Goal: Task Accomplishment & Management: Use online tool/utility

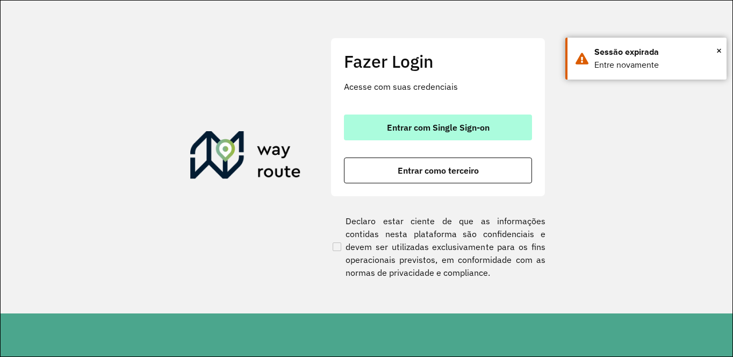
click at [430, 131] on span "Entrar com Single Sign-on" at bounding box center [438, 127] width 103 height 9
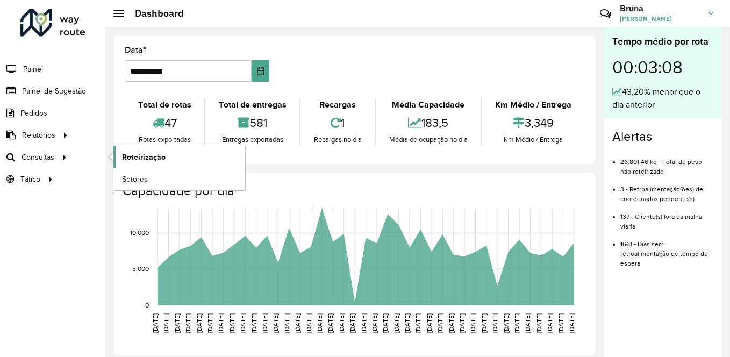
click at [146, 157] on span "Roteirização" at bounding box center [144, 156] width 44 height 11
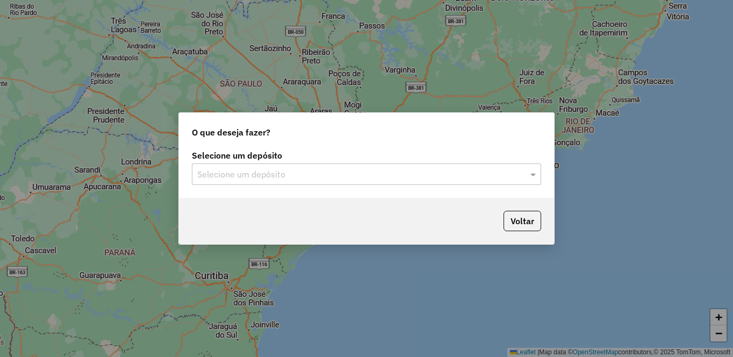
click at [314, 167] on div "Selecione um depósito" at bounding box center [366, 173] width 349 height 21
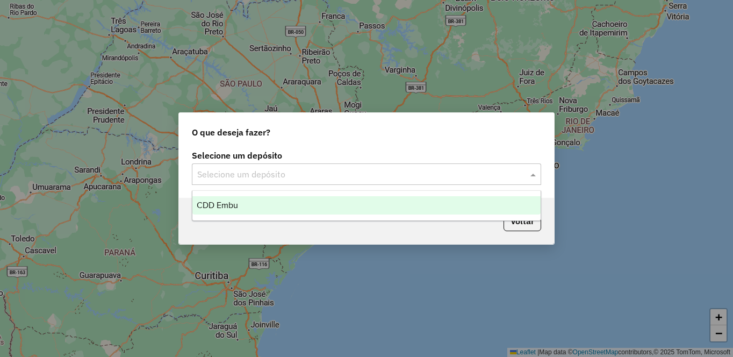
click at [307, 201] on div "CDD Embu" at bounding box center [366, 205] width 348 height 18
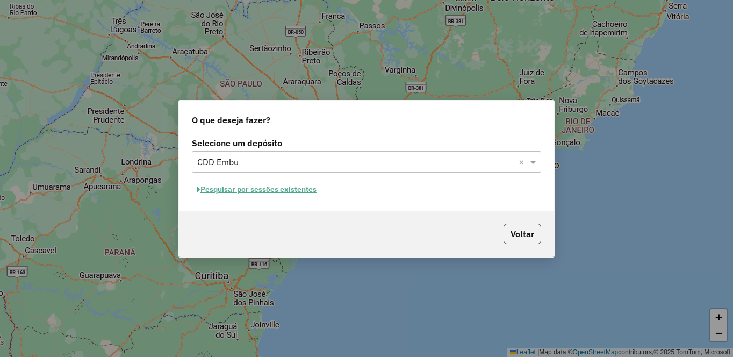
click at [288, 193] on button "Pesquisar por sessões existentes" at bounding box center [256, 189] width 129 height 17
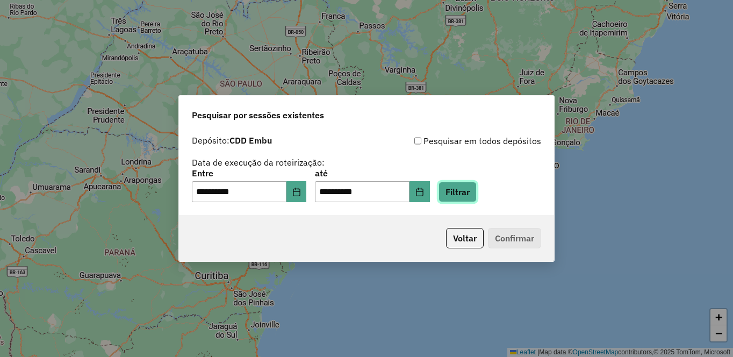
click at [477, 187] on button "Filtrar" at bounding box center [457, 192] width 38 height 20
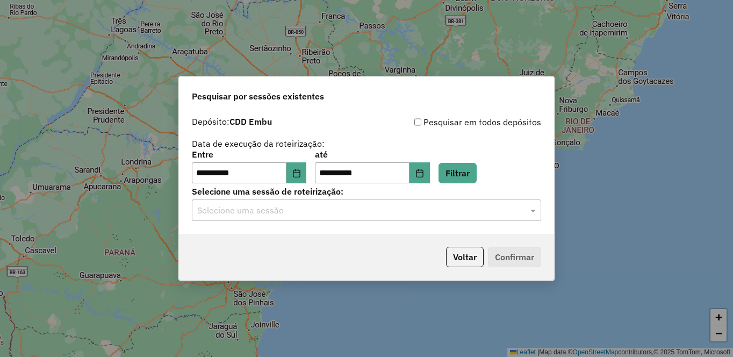
click at [474, 217] on div "Selecione uma sessão" at bounding box center [366, 209] width 349 height 21
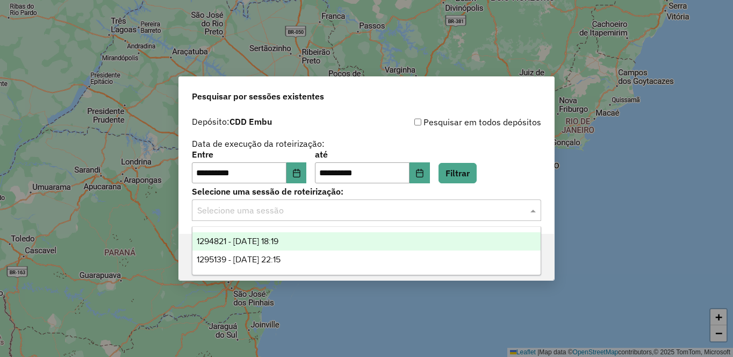
click at [254, 242] on span "1294821 - [DATE] 18:19" at bounding box center [238, 240] width 82 height 9
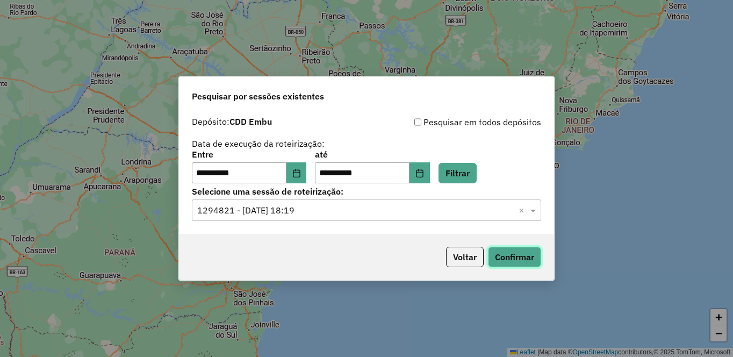
click at [510, 255] on button "Confirmar" at bounding box center [514, 257] width 53 height 20
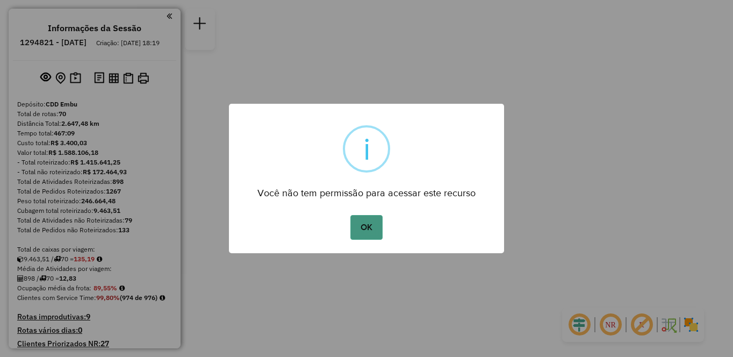
click at [364, 228] on button "OK" at bounding box center [366, 227] width 32 height 25
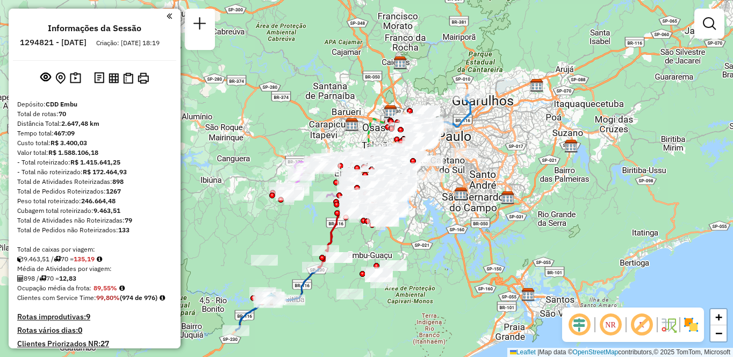
click at [608, 326] on em at bounding box center [610, 325] width 26 height 26
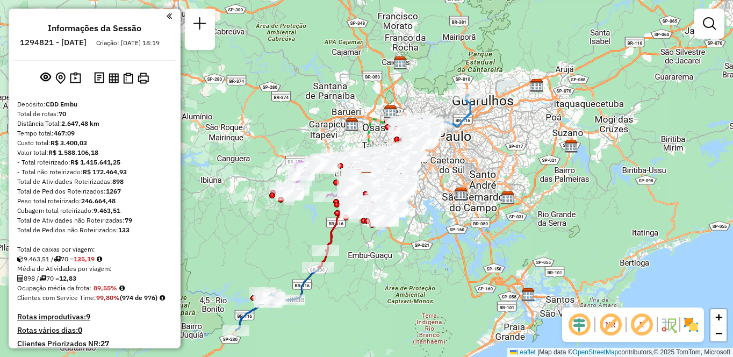
click at [647, 328] on em at bounding box center [642, 325] width 26 height 26
click at [689, 327] on img at bounding box center [690, 324] width 17 height 17
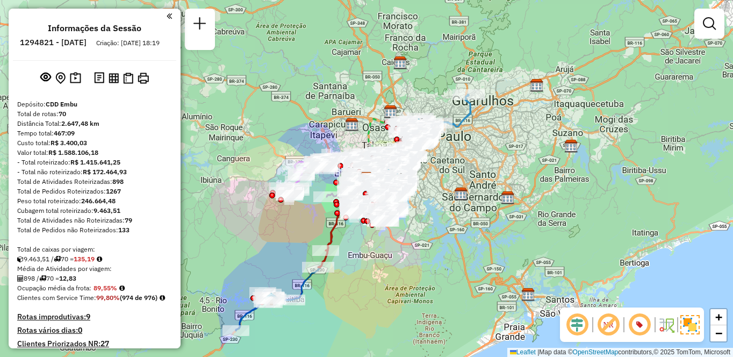
scroll to position [3189, 0]
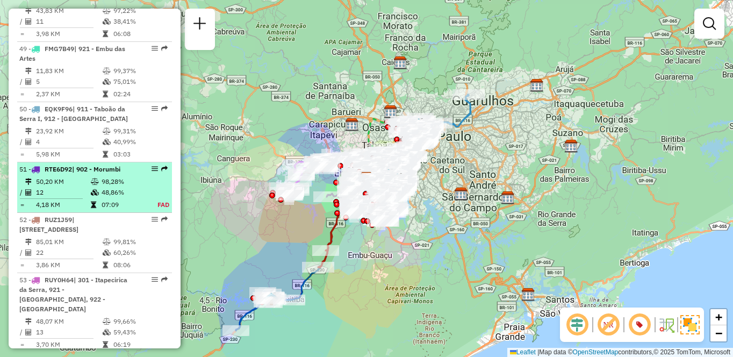
click at [117, 185] on li "51 - RTE6D92 | 902 - Morumbi 50,20 KM 98,28% / 12 48,86% = 4,18 KM 07:09 FAD" at bounding box center [94, 187] width 155 height 50
select select "**********"
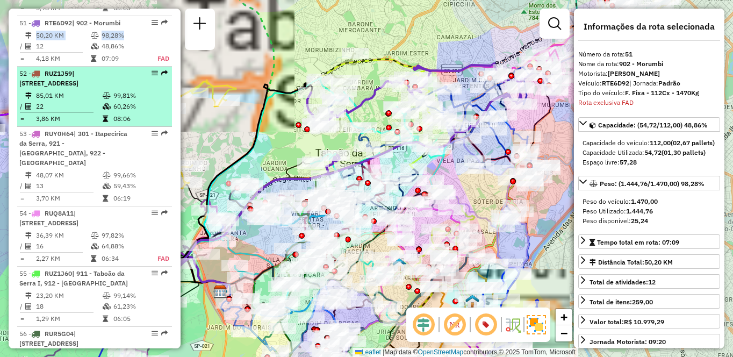
scroll to position [3352, 0]
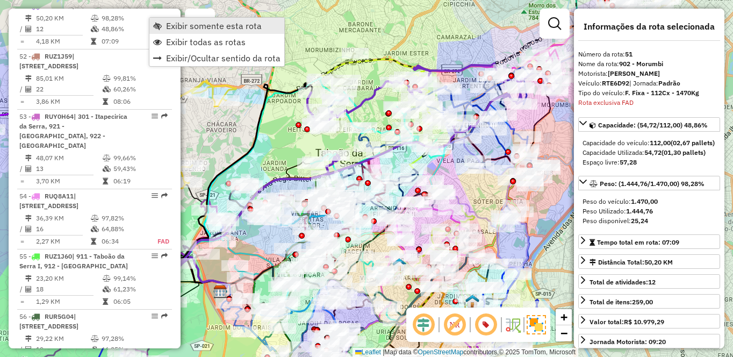
click at [178, 27] on span "Exibir somente esta rota" at bounding box center [214, 25] width 96 height 9
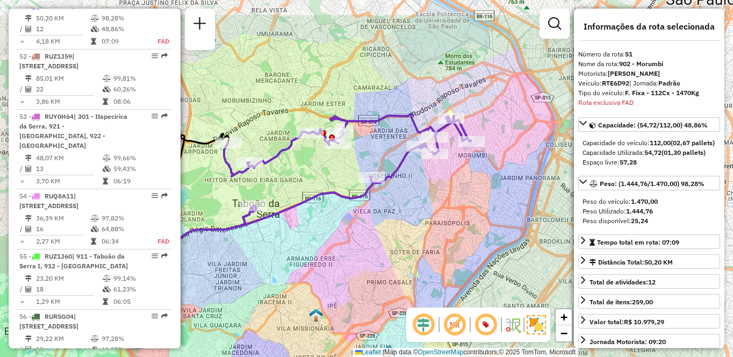
drag, startPoint x: 551, startPoint y: 206, endPoint x: 484, endPoint y: 257, distance: 83.6
click at [484, 257] on div "Janela de atendimento Grade de atendimento Capacidade Transportadoras Veículos …" at bounding box center [366, 178] width 733 height 357
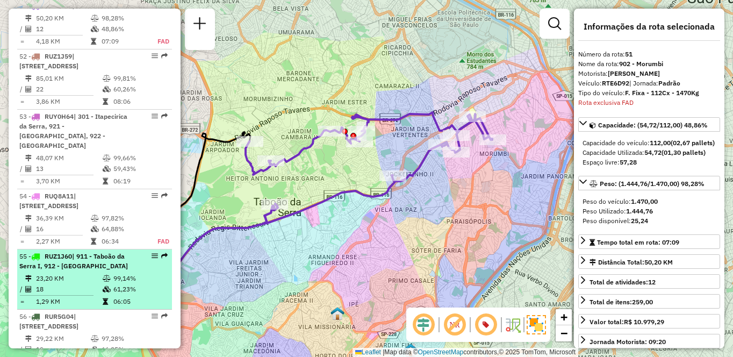
click at [58, 271] on li "55 - RUZ1J60 | 911 - [GEOGRAPHIC_DATA], 912 - [GEOGRAPHIC_DATA] 23,20 KM 99,14%…" at bounding box center [94, 279] width 155 height 60
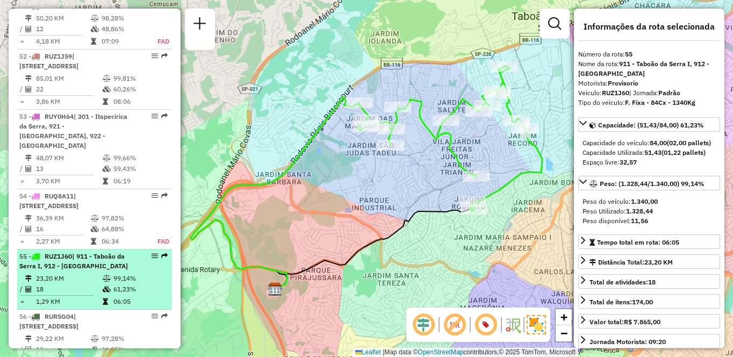
click at [62, 269] on span "| 911 - Taboão da Serra I, 912 - [GEOGRAPHIC_DATA]" at bounding box center [73, 261] width 109 height 18
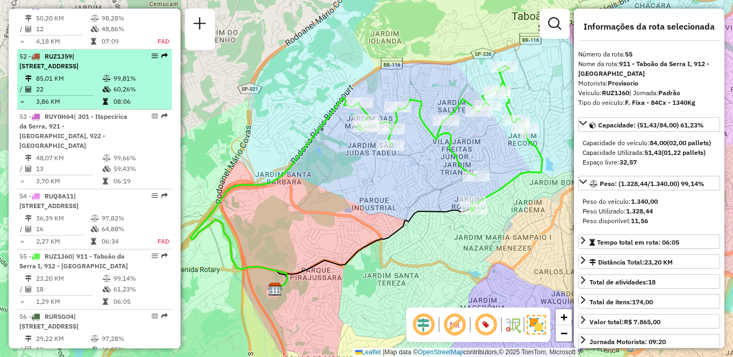
click at [131, 81] on li "52 - RUZ1J59 | 931 - [GEOGRAPHIC_DATA], 932 - [GEOGRAPHIC_DATA] 85,01 KM 99,81%…" at bounding box center [94, 79] width 155 height 60
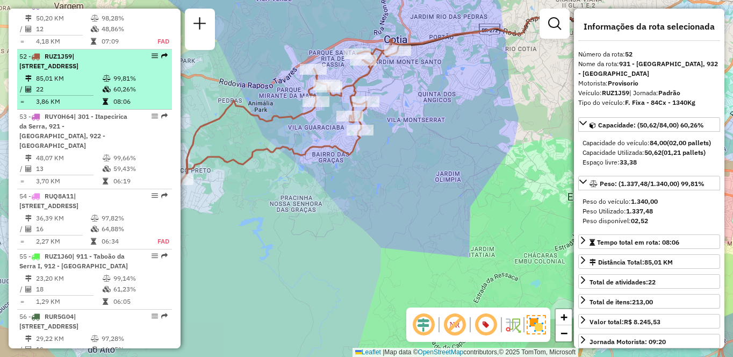
drag, startPoint x: 149, startPoint y: 70, endPoint x: 155, endPoint y: 66, distance: 7.3
click at [155, 59] on div at bounding box center [151, 56] width 32 height 6
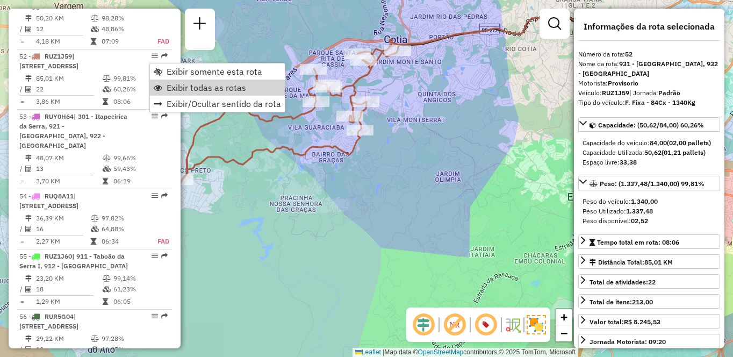
click at [203, 92] on span "Exibir todas as rotas" at bounding box center [207, 87] width 80 height 9
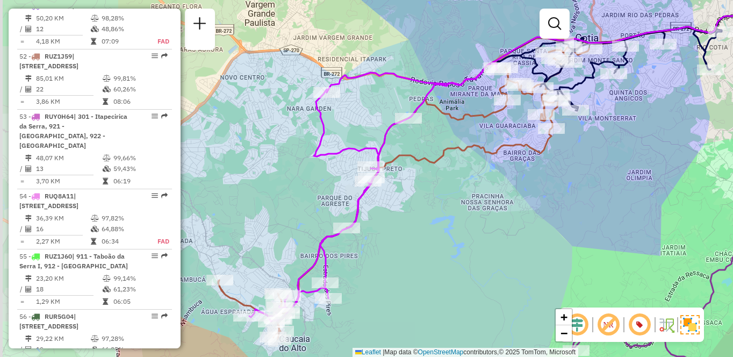
drag, startPoint x: 322, startPoint y: 186, endPoint x: 515, endPoint y: 185, distance: 192.9
click at [515, 185] on div "Janela de atendimento Grade de atendimento Capacidade Transportadoras Veículos …" at bounding box center [366, 178] width 733 height 357
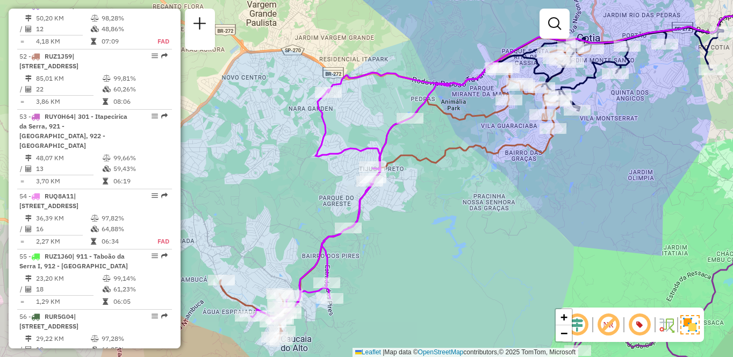
scroll to position [869, 0]
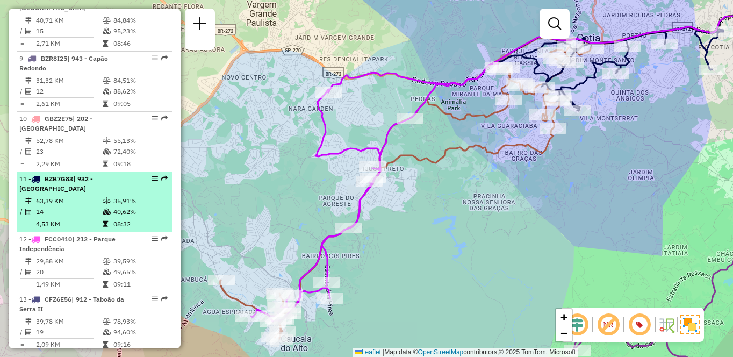
click at [104, 200] on icon at bounding box center [107, 201] width 8 height 6
select select "**********"
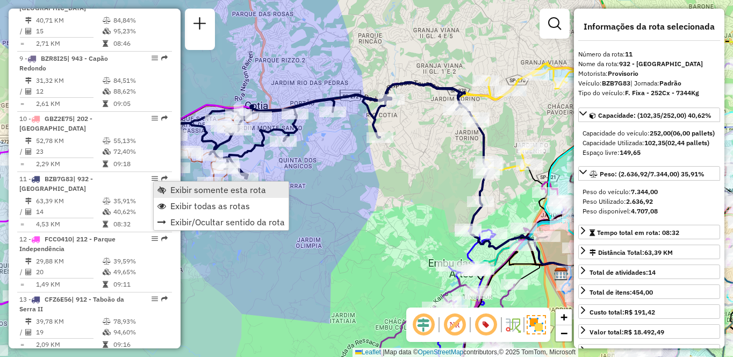
click at [216, 186] on span "Exibir somente esta rota" at bounding box center [218, 189] width 96 height 9
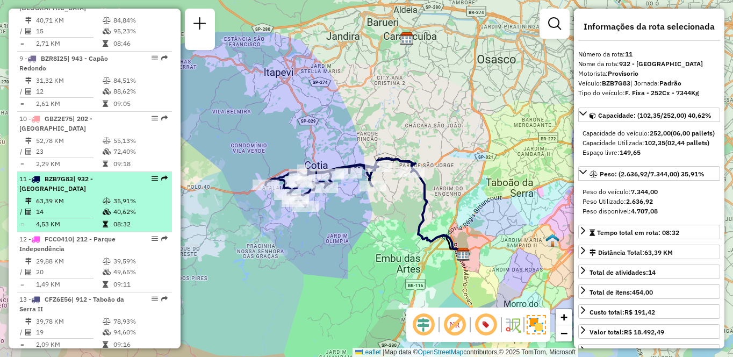
click at [121, 194] on li "11 - BZB7G83 | 932 - [GEOGRAPHIC_DATA] 63,39 KM 35,91% / 14 40,62% = 4,53 KM 08…" at bounding box center [94, 202] width 155 height 60
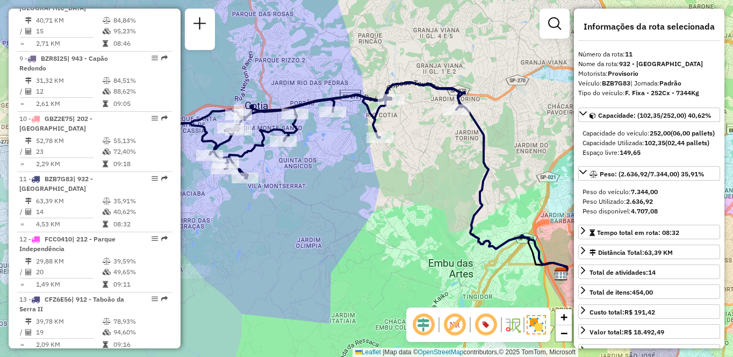
scroll to position [3911, 0]
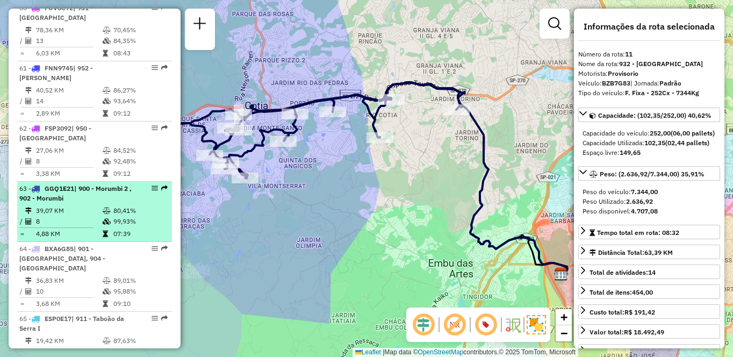
click at [113, 205] on td "80,41%" at bounding box center [140, 210] width 54 height 11
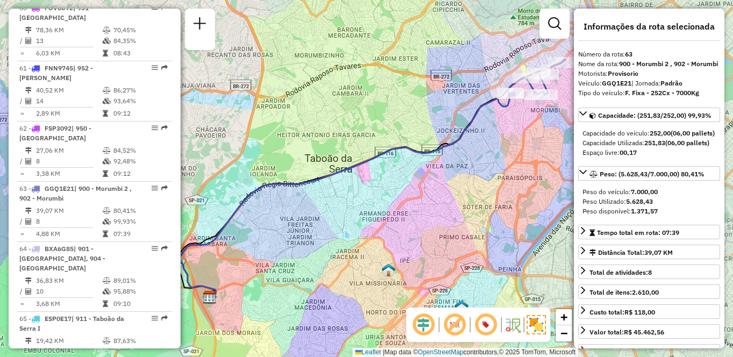
drag, startPoint x: 379, startPoint y: 220, endPoint x: 303, endPoint y: 234, distance: 76.9
click at [303, 234] on div "Janela de atendimento Grade de atendimento Capacidade Transportadoras Veículos …" at bounding box center [366, 178] width 733 height 357
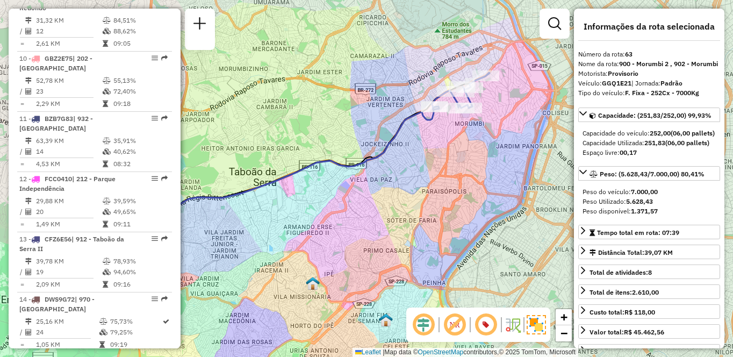
scroll to position [1109, 0]
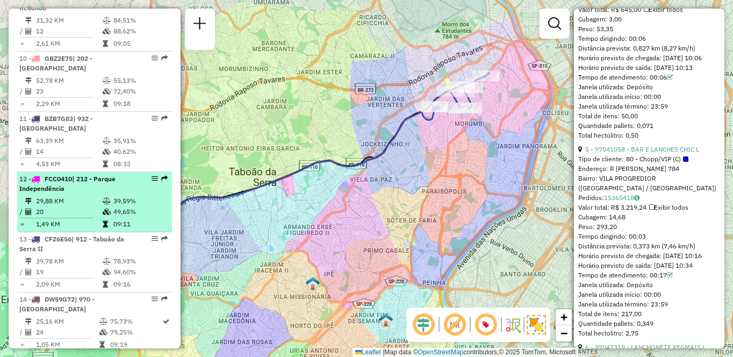
click at [107, 190] on div "12 - FCC0410 | 212 - Parque Independência" at bounding box center [76, 183] width 114 height 19
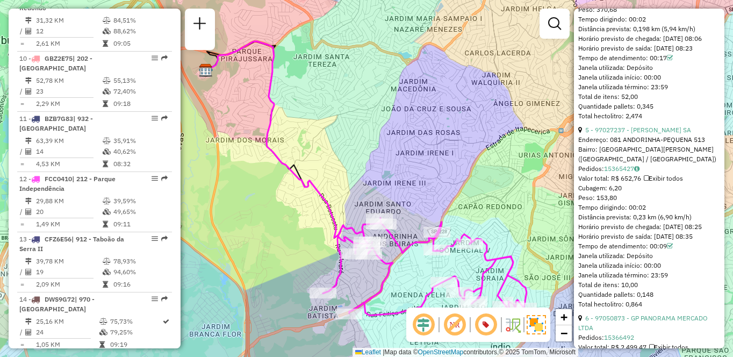
scroll to position [1170, 0]
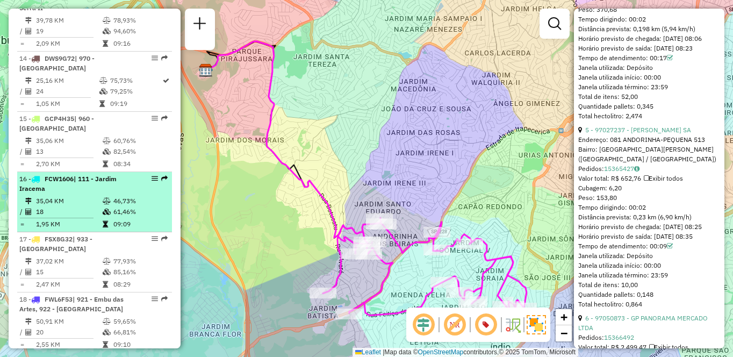
click at [109, 199] on td at bounding box center [107, 201] width 11 height 11
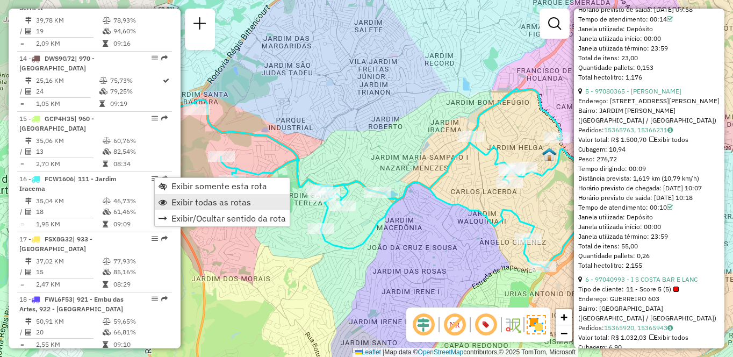
click at [234, 206] on span "Exibir todas as rotas" at bounding box center [211, 202] width 80 height 9
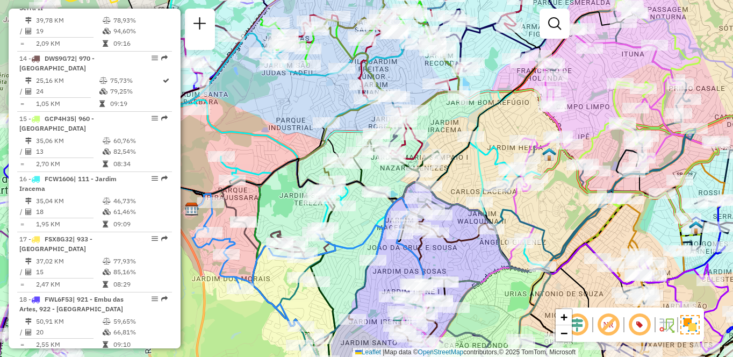
scroll to position [4091, 0]
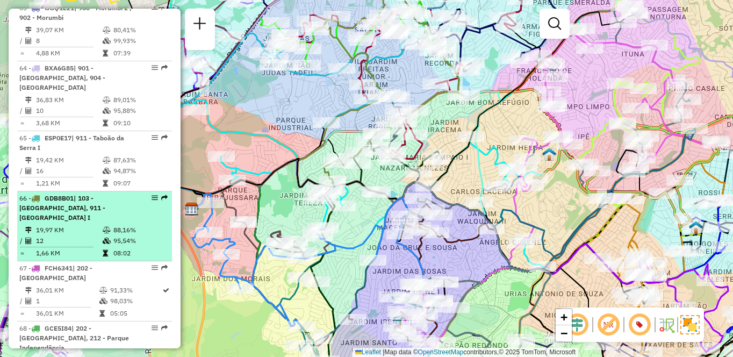
click at [74, 225] on td "19,97 KM" at bounding box center [68, 230] width 67 height 11
select select "**********"
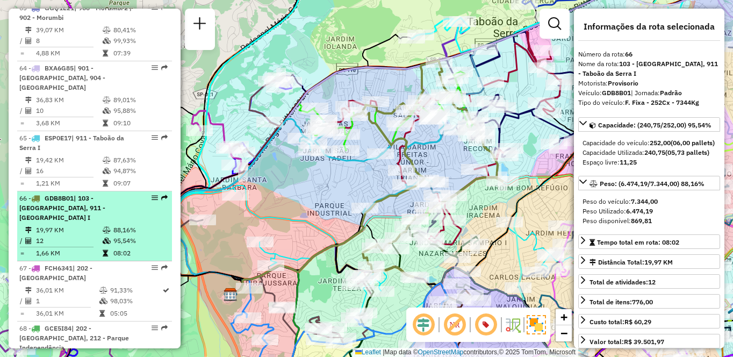
click at [153, 194] on em at bounding box center [154, 197] width 6 height 6
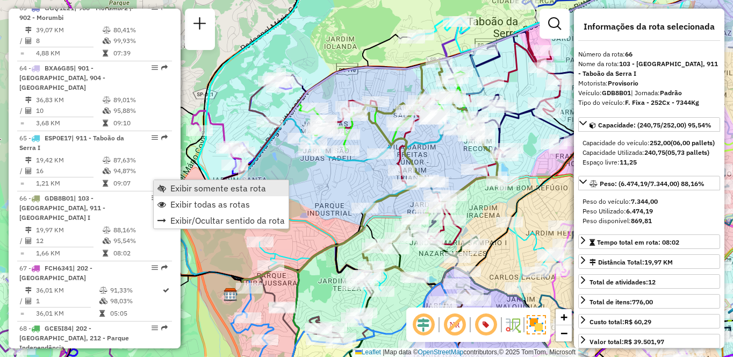
click at [192, 188] on span "Exibir somente esta rota" at bounding box center [218, 188] width 96 height 9
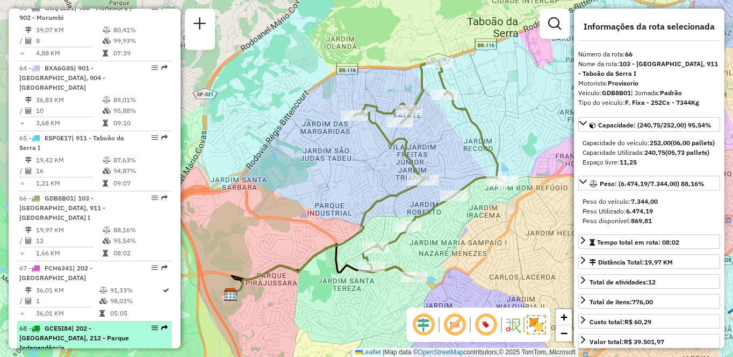
click at [65, 323] on div "68 - GCE5I84 | 202 - [GEOGRAPHIC_DATA], 212 - Parque Independência" at bounding box center [76, 337] width 114 height 29
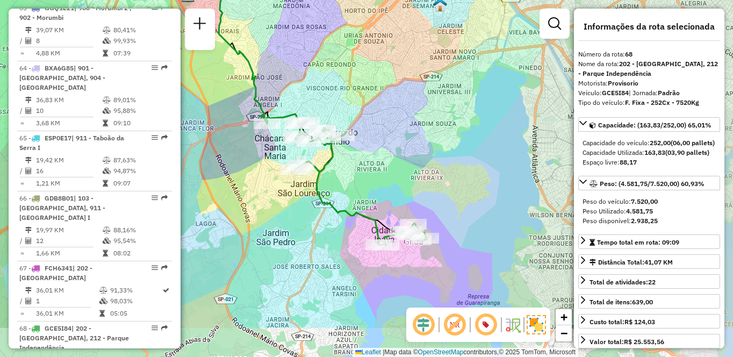
drag, startPoint x: 459, startPoint y: 237, endPoint x: 400, endPoint y: 171, distance: 89.0
click at [400, 171] on div "Janela de atendimento Grade de atendimento Capacidade Transportadoras Veículos …" at bounding box center [366, 178] width 733 height 357
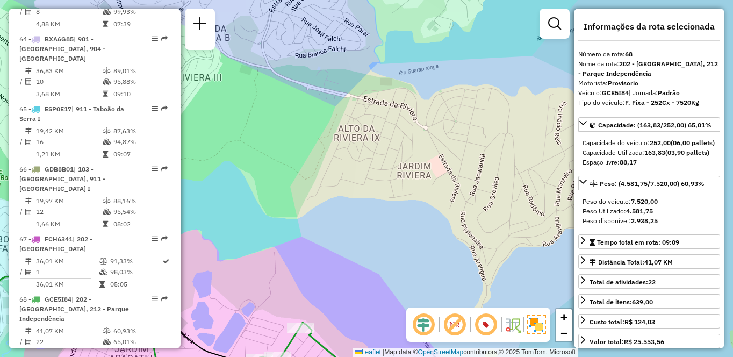
scroll to position [388, 0]
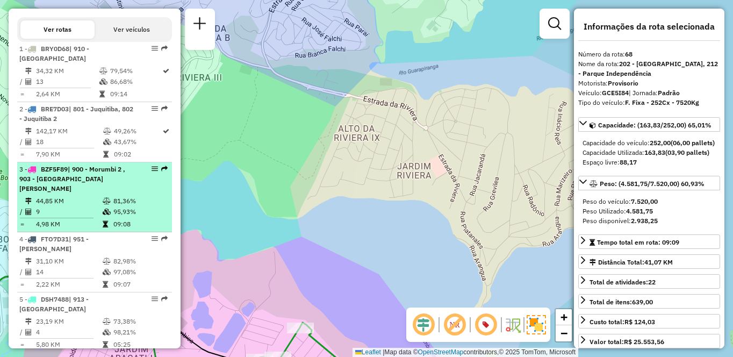
click at [86, 199] on td "44,85 KM" at bounding box center [68, 201] width 67 height 11
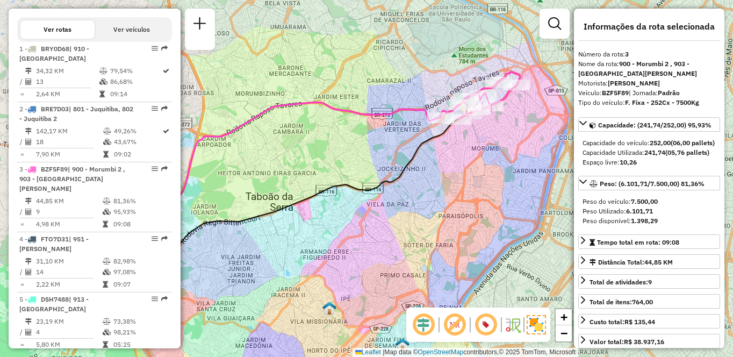
drag, startPoint x: 515, startPoint y: 127, endPoint x: 422, endPoint y: 199, distance: 118.3
click at [422, 199] on div "Janela de atendimento Grade de atendimento Capacidade Transportadoras Veículos …" at bounding box center [366, 178] width 733 height 357
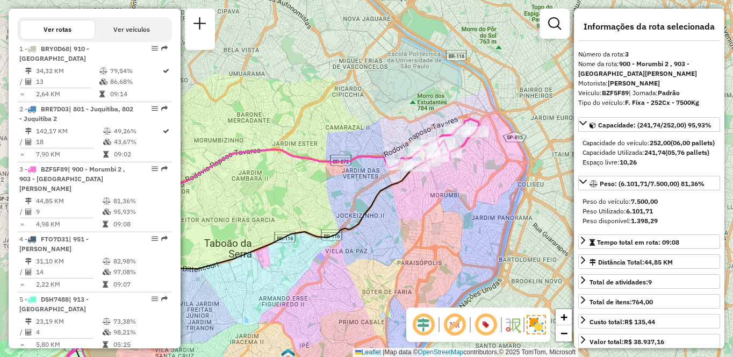
scroll to position [869, 0]
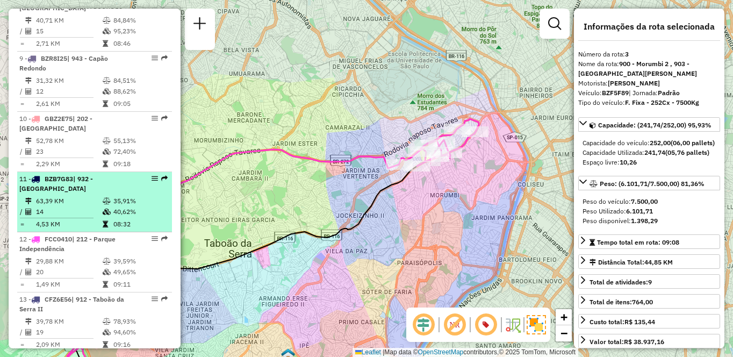
click at [110, 206] on td at bounding box center [107, 211] width 11 height 11
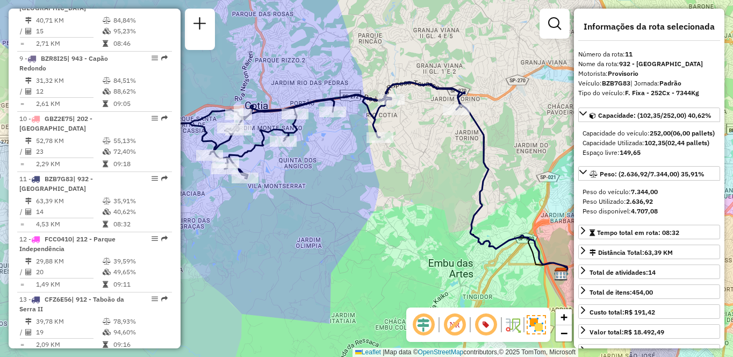
scroll to position [1230, 0]
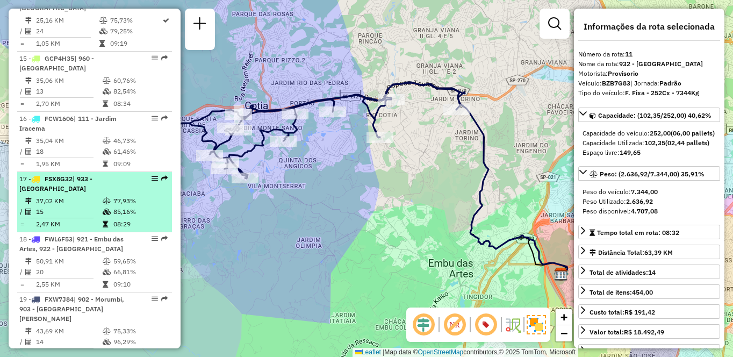
click at [71, 201] on td "37,02 KM" at bounding box center [68, 201] width 67 height 11
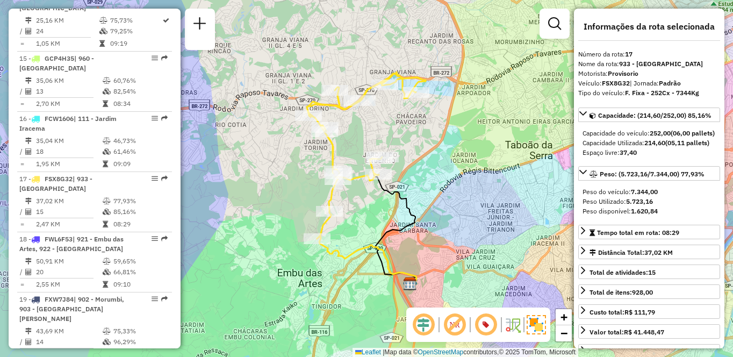
scroll to position [809, 0]
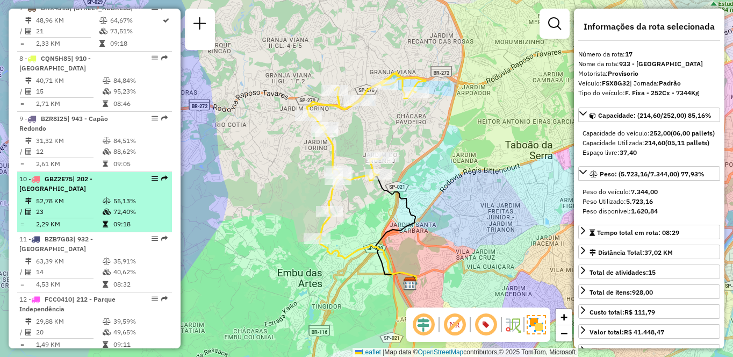
click at [103, 198] on icon at bounding box center [107, 201] width 8 height 6
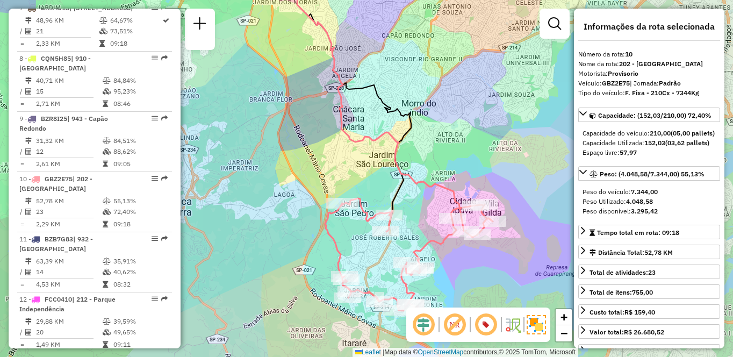
scroll to position [3730, 0]
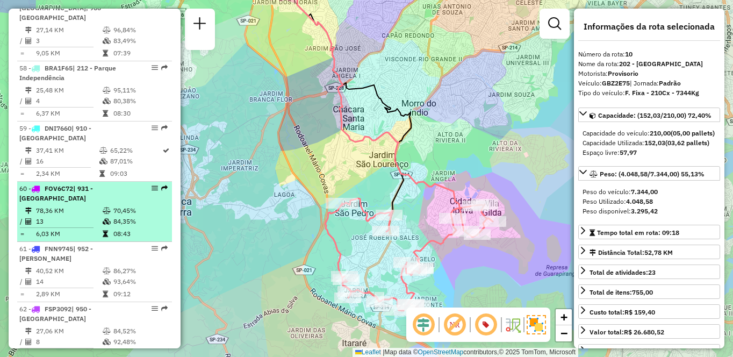
click at [102, 193] on li "60 - FOV6C72 | 931 - Centro de Cotia 78,36 KM 70,45% / 13 84,35% = 6,03 KM 08:43" at bounding box center [94, 212] width 155 height 60
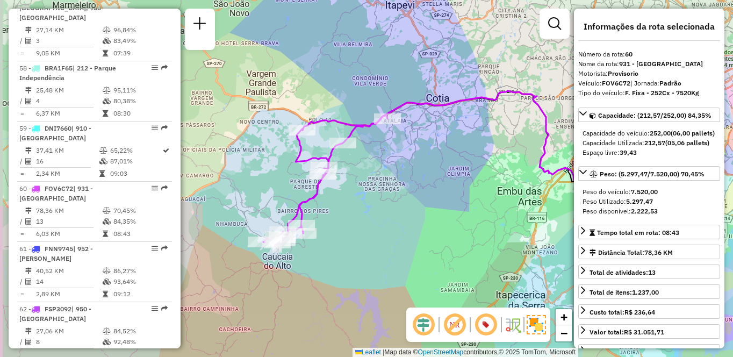
drag, startPoint x: 347, startPoint y: 250, endPoint x: 406, endPoint y: 219, distance: 67.0
click at [406, 219] on div "Janela de atendimento Grade de atendimento Capacidade Transportadoras Veículos …" at bounding box center [366, 178] width 733 height 357
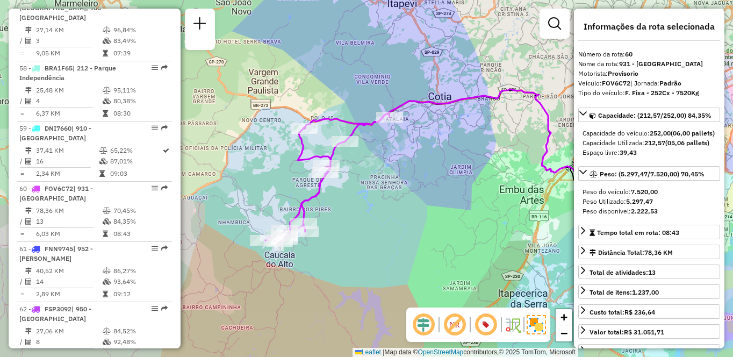
scroll to position [3300, 0]
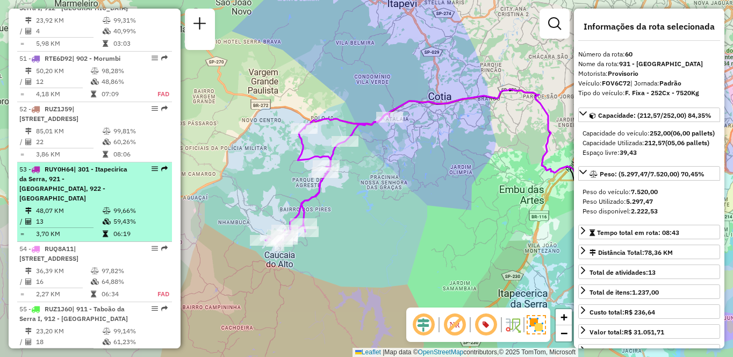
click at [103, 214] on td at bounding box center [107, 210] width 11 height 11
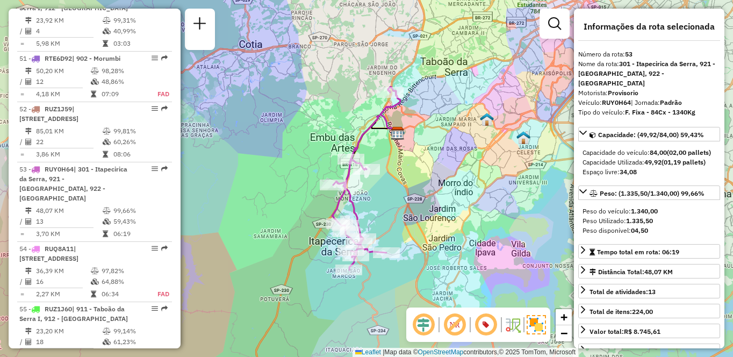
scroll to position [3490, 0]
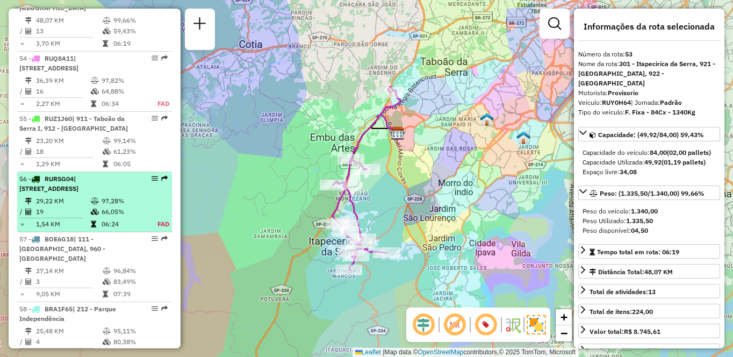
click at [96, 204] on icon at bounding box center [95, 201] width 8 height 6
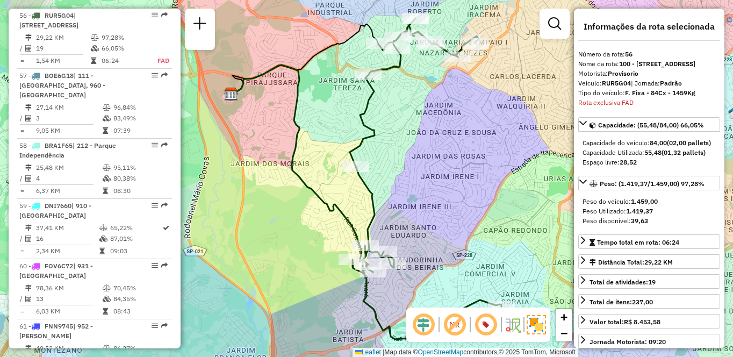
scroll to position [3369, 0]
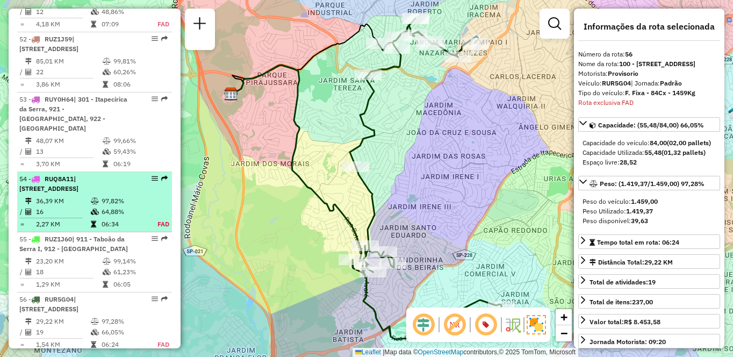
click at [81, 207] on td "16" at bounding box center [62, 211] width 55 height 11
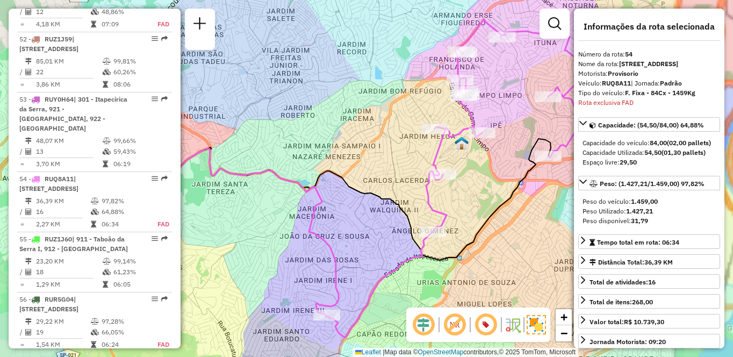
scroll to position [3533, 0]
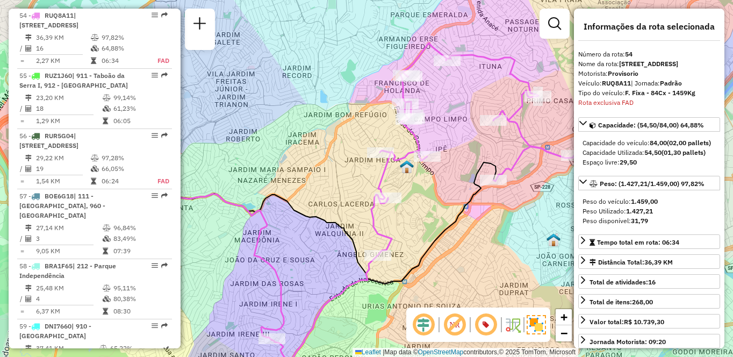
drag, startPoint x: 467, startPoint y: 160, endPoint x: 410, endPoint y: 184, distance: 61.9
click at [410, 184] on div "Janela de atendimento Grade de atendimento Capacidade Transportadoras Veículos …" at bounding box center [366, 178] width 733 height 357
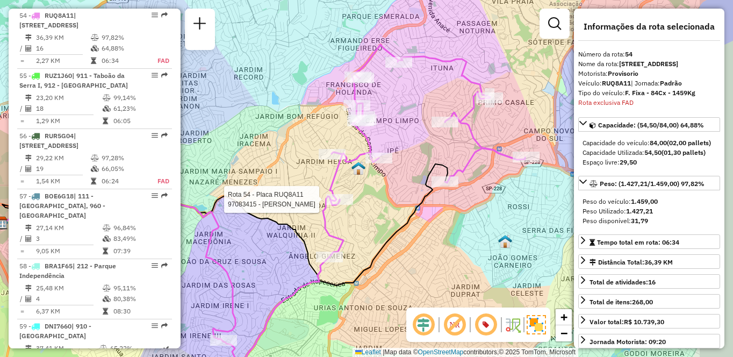
drag, startPoint x: 501, startPoint y: 198, endPoint x: 446, endPoint y: 199, distance: 54.8
click at [446, 199] on div "Rota 54 - Placa RUQ8A11 97083415 - [PERSON_NAME] de atendimento Grade de atendi…" at bounding box center [366, 178] width 733 height 357
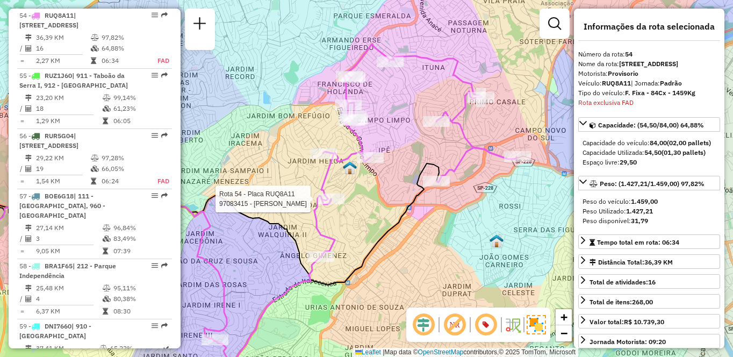
scroll to position [3791, 0]
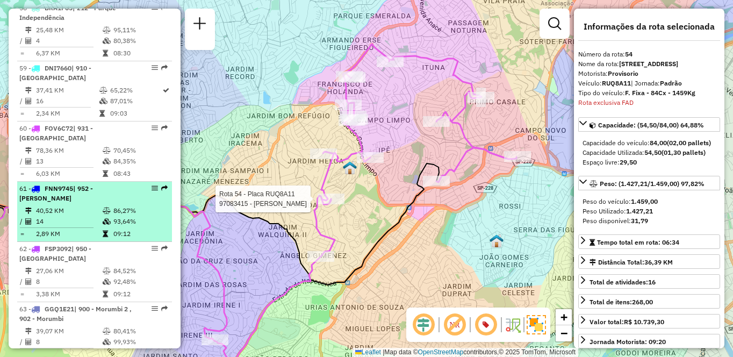
click at [66, 205] on td "40,52 KM" at bounding box center [68, 210] width 67 height 11
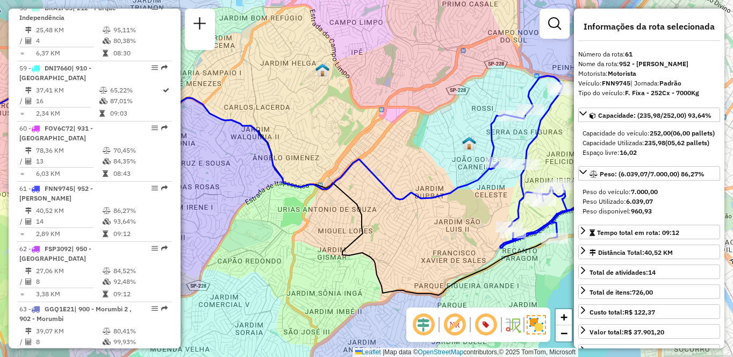
drag, startPoint x: 432, startPoint y: 235, endPoint x: 393, endPoint y: 236, distance: 39.8
click at [393, 236] on div "Janela de atendimento Grade de atendimento Capacidade Transportadoras Veículos …" at bounding box center [366, 178] width 733 height 357
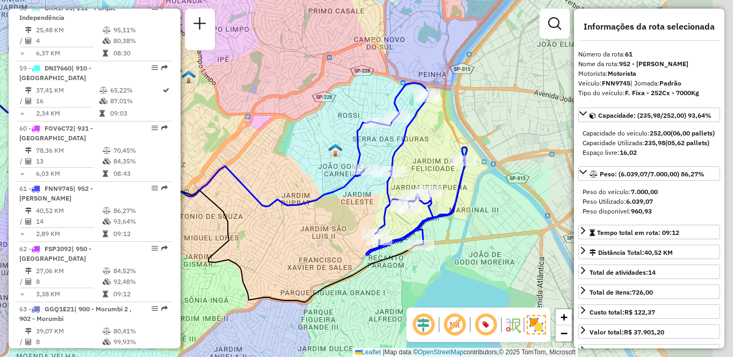
drag, startPoint x: 471, startPoint y: 246, endPoint x: 376, endPoint y: 252, distance: 94.8
click at [376, 252] on icon at bounding box center [411, 169] width 112 height 172
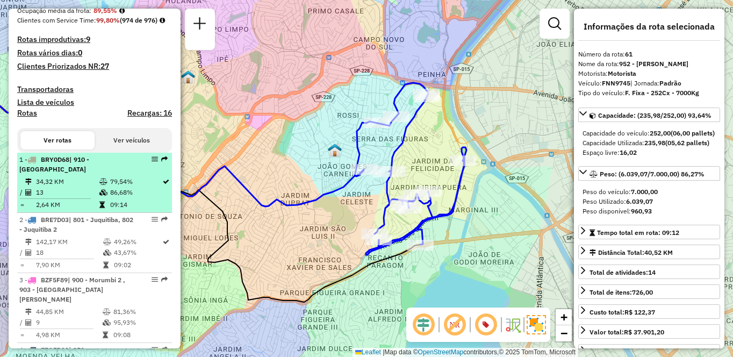
click at [104, 185] on icon at bounding box center [103, 181] width 8 height 6
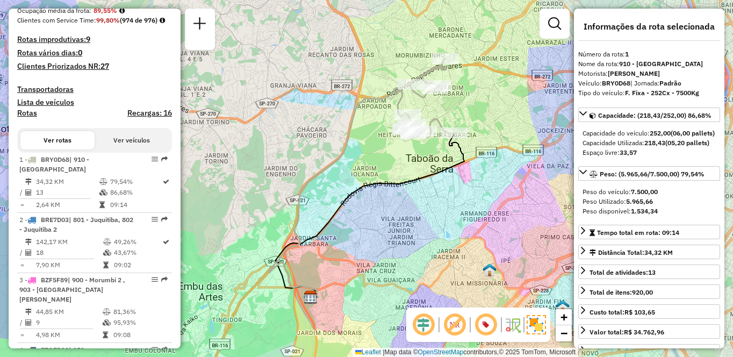
scroll to position [3680, 0]
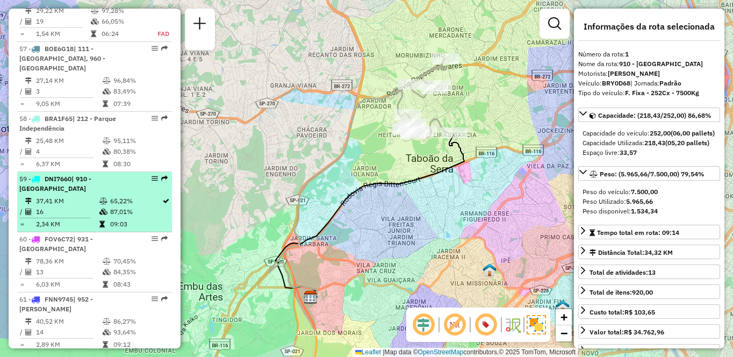
click at [60, 196] on td "37,41 KM" at bounding box center [66, 201] width 63 height 11
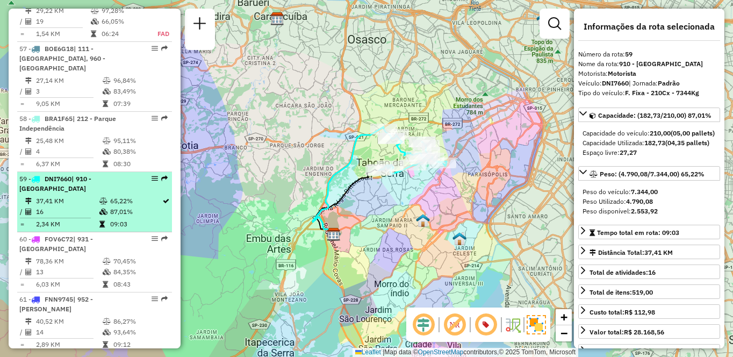
click at [151, 179] on em at bounding box center [154, 178] width 6 height 6
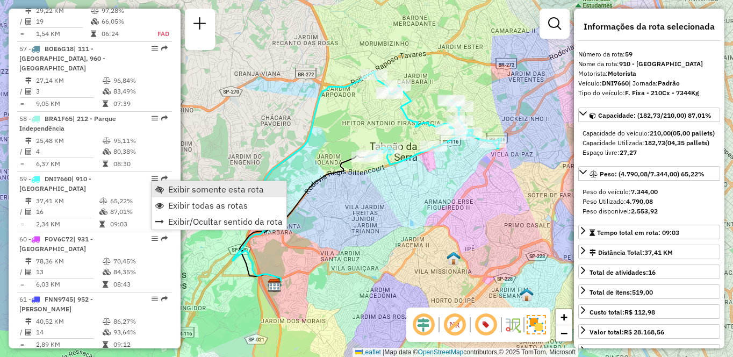
click at [183, 189] on span "Exibir somente esta rota" at bounding box center [216, 189] width 96 height 9
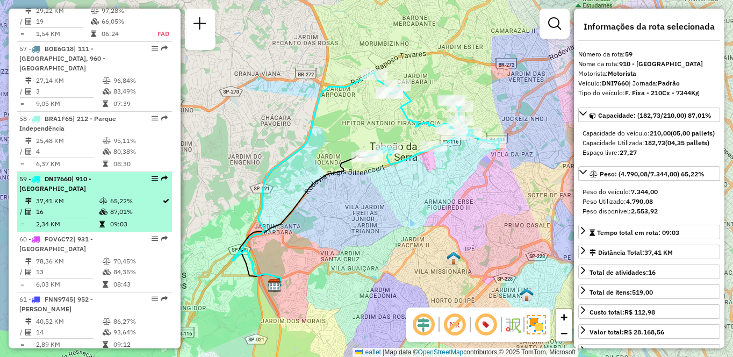
click at [148, 178] on div at bounding box center [151, 178] width 32 height 6
drag, startPoint x: 148, startPoint y: 178, endPoint x: 134, endPoint y: 178, distance: 14.0
click at [135, 178] on div at bounding box center [151, 178] width 32 height 6
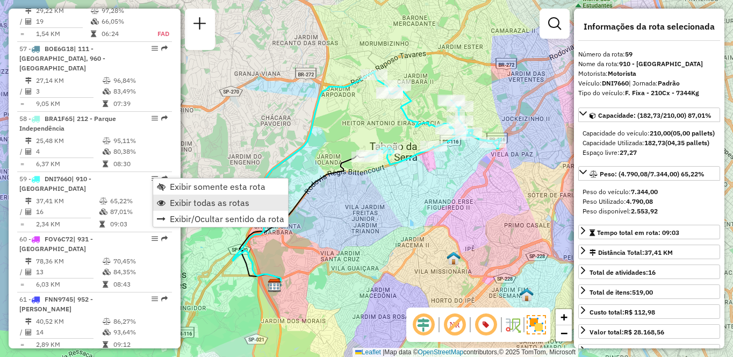
click at [165, 199] on link "Exibir todas as rotas" at bounding box center [220, 202] width 135 height 16
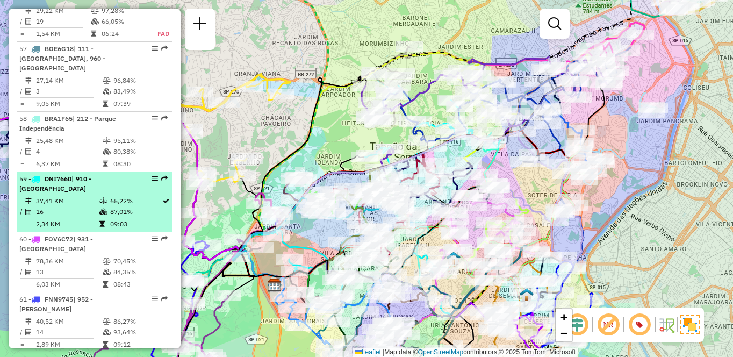
click at [151, 179] on em at bounding box center [154, 178] width 6 height 6
select select "**********"
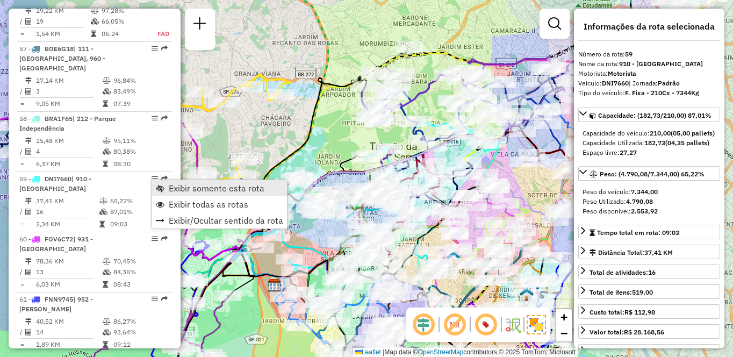
click at [214, 189] on span "Exibir somente esta rota" at bounding box center [217, 188] width 96 height 9
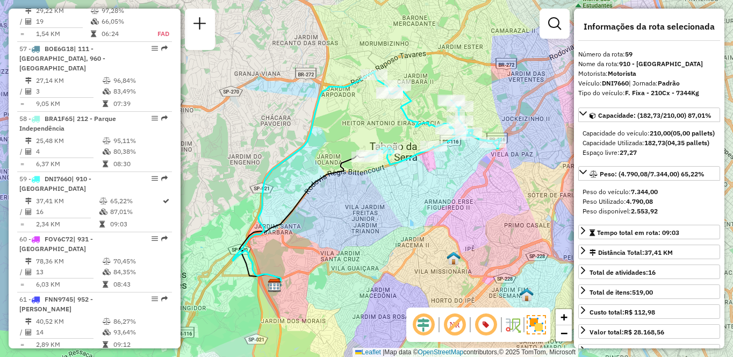
scroll to position [3300, 0]
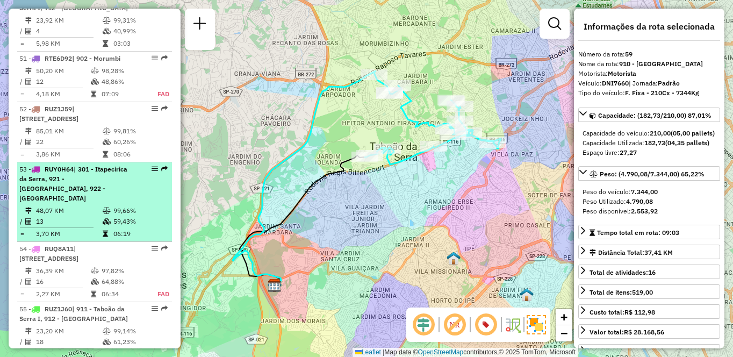
click at [103, 198] on div "53 - RUY0H64 | 301 - [GEOGRAPHIC_DATA], 921 - [GEOGRAPHIC_DATA], 922 - [GEOGRAP…" at bounding box center [76, 183] width 114 height 39
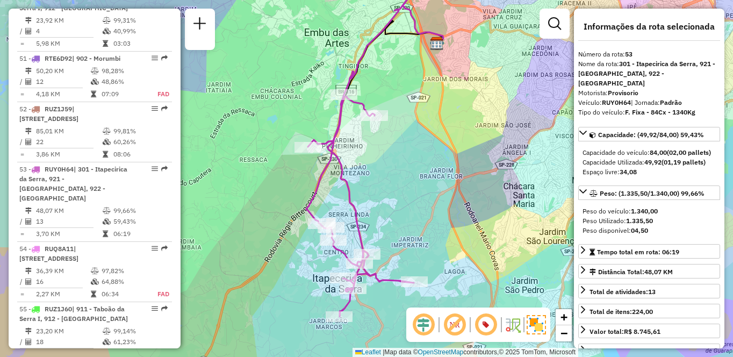
scroll to position [4152, 0]
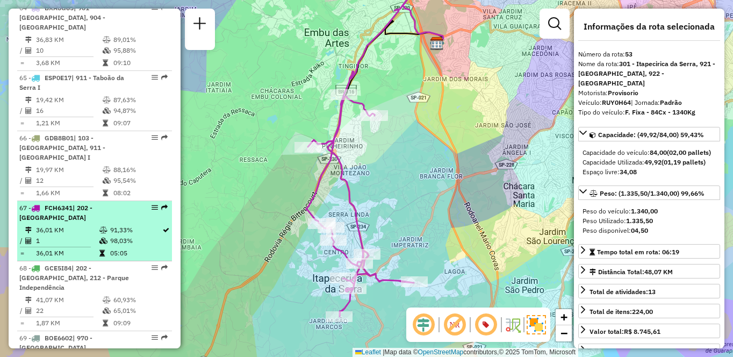
click at [65, 235] on td "1" at bounding box center [66, 240] width 63 height 11
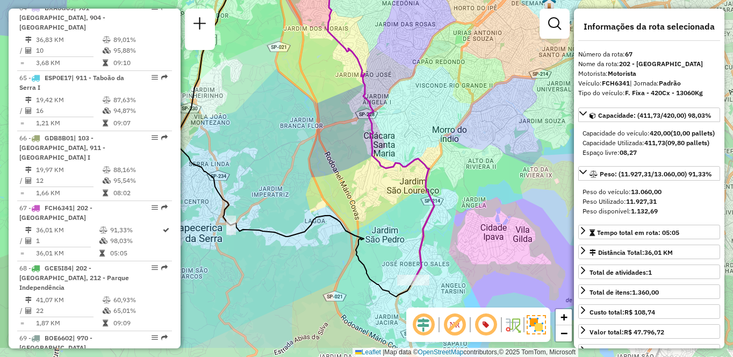
drag, startPoint x: 499, startPoint y: 232, endPoint x: 425, endPoint y: 252, distance: 76.4
click at [475, 214] on div "Janela de atendimento Grade de atendimento Capacidade Transportadoras Veículos …" at bounding box center [366, 178] width 733 height 357
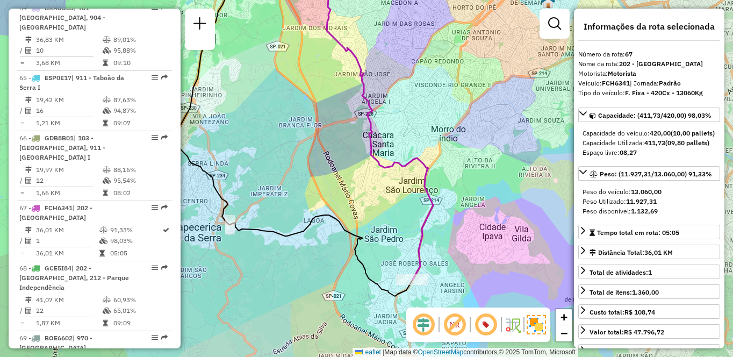
scroll to position [508, 0]
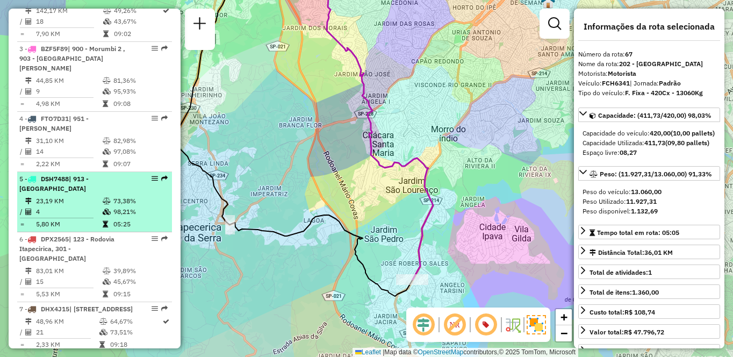
click at [82, 201] on td "23,19 KM" at bounding box center [68, 201] width 67 height 11
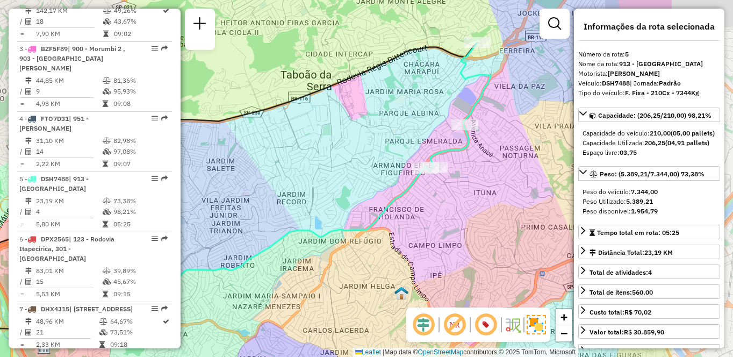
drag, startPoint x: 459, startPoint y: 210, endPoint x: 315, endPoint y: 227, distance: 144.4
click at [322, 228] on icon at bounding box center [235, 258] width 381 height 183
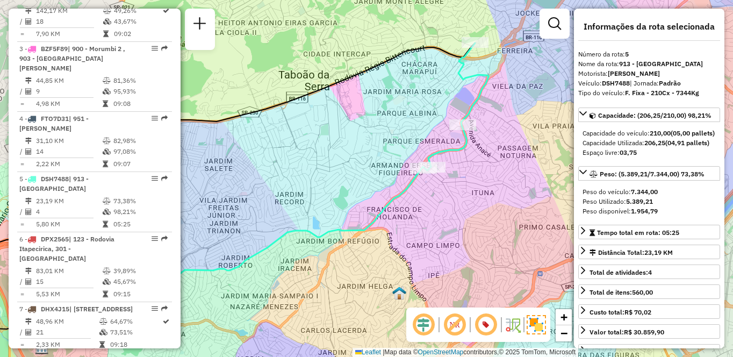
scroll to position [1230, 0]
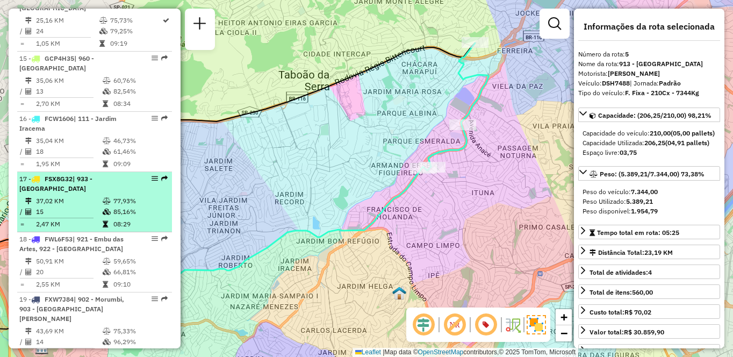
click at [76, 203] on td "37,02 KM" at bounding box center [68, 201] width 67 height 11
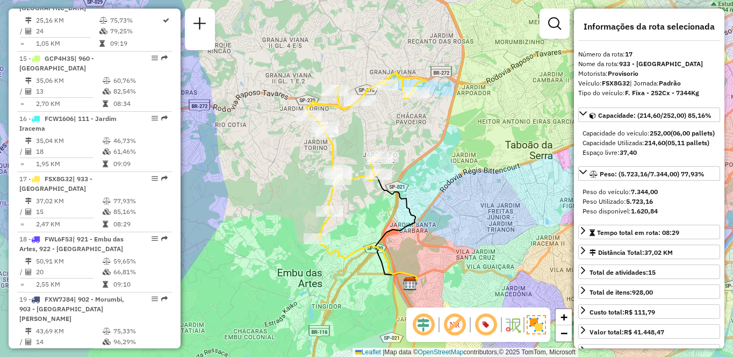
scroll to position [698, 0]
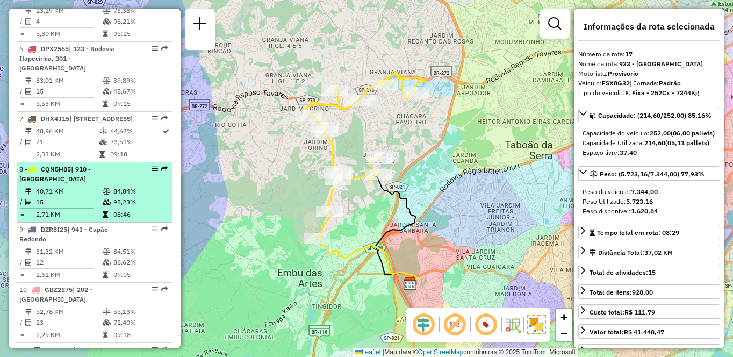
click at [102, 195] on td at bounding box center [107, 191] width 11 height 11
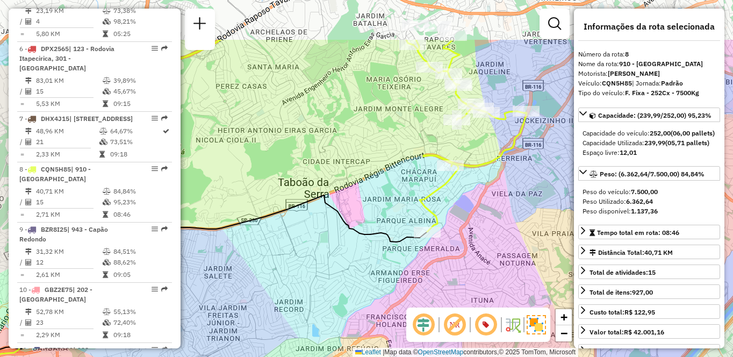
drag, startPoint x: 517, startPoint y: 126, endPoint x: 473, endPoint y: 270, distance: 150.0
click at [473, 270] on div "Janela de atendimento Grade de atendimento Capacidade Transportadoras Veículos …" at bounding box center [366, 178] width 733 height 357
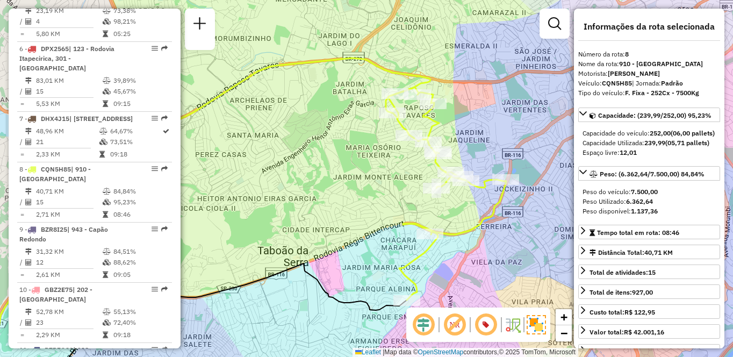
scroll to position [3730, 0]
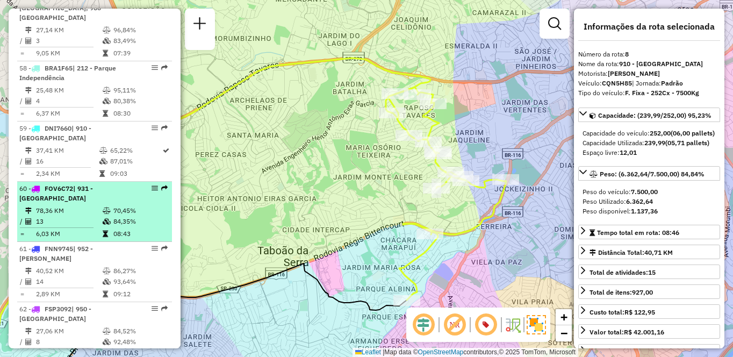
click at [80, 205] on td "78,36 KM" at bounding box center [68, 210] width 67 height 11
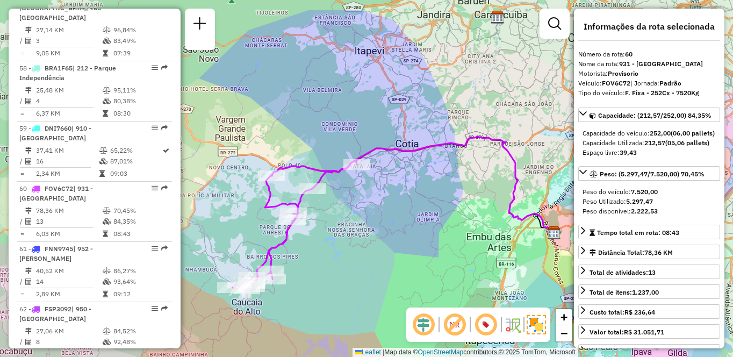
scroll to position [3911, 0]
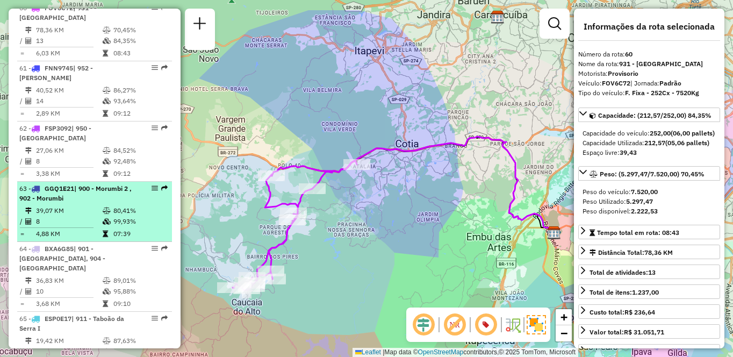
click at [53, 216] on td "8" at bounding box center [68, 221] width 67 height 11
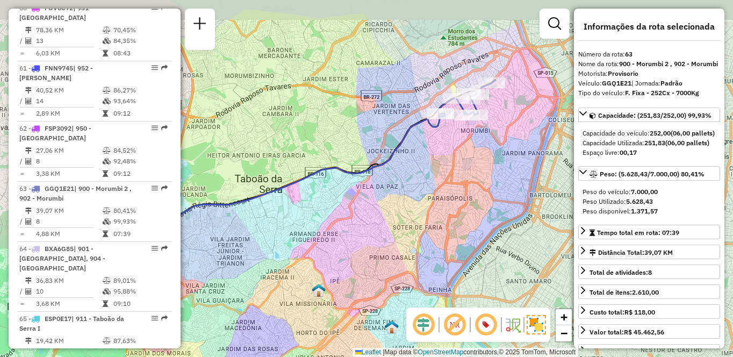
drag, startPoint x: 357, startPoint y: 190, endPoint x: 278, endPoint y: 222, distance: 84.8
click at [278, 222] on div "Janela de atendimento Grade de atendimento Capacidade Transportadoras Veículos …" at bounding box center [366, 178] width 733 height 357
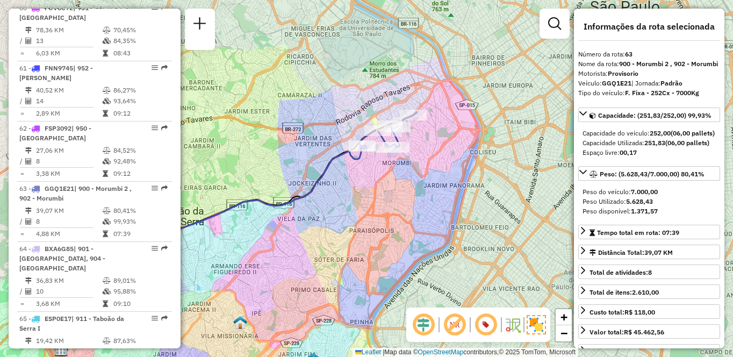
scroll to position [568, 0]
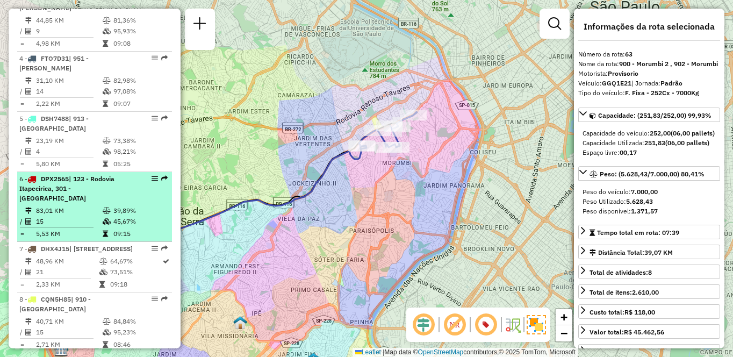
click at [107, 226] on td at bounding box center [107, 221] width 11 height 11
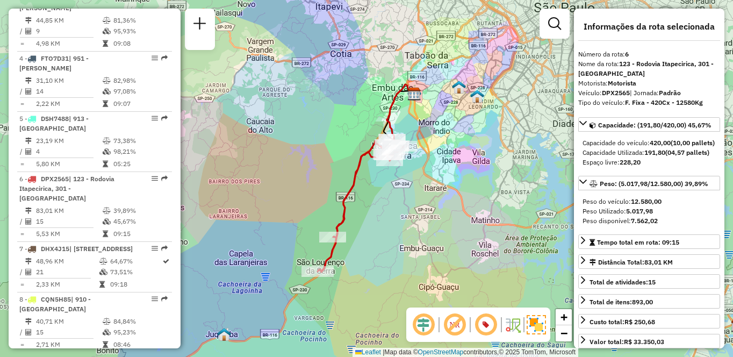
scroll to position [1351, 0]
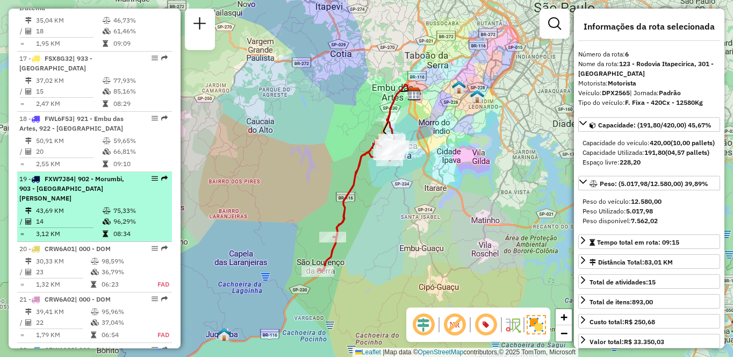
click at [95, 205] on td "43,69 KM" at bounding box center [68, 210] width 67 height 11
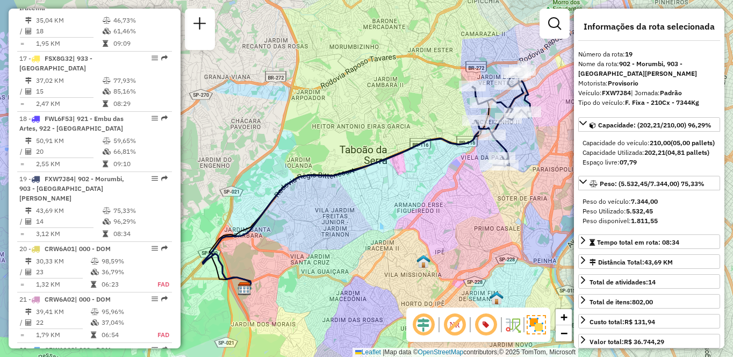
scroll to position [1110, 0]
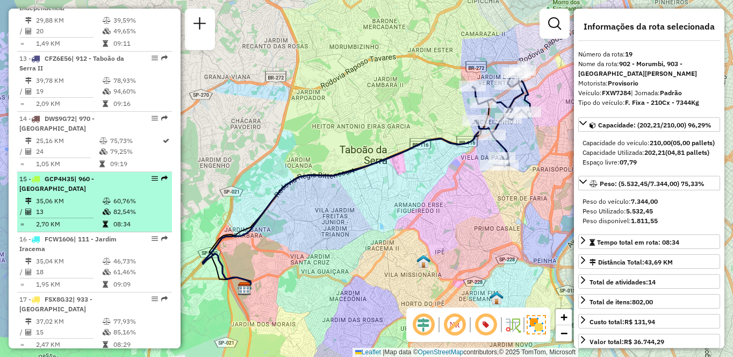
click at [85, 206] on td "13" at bounding box center [68, 211] width 67 height 11
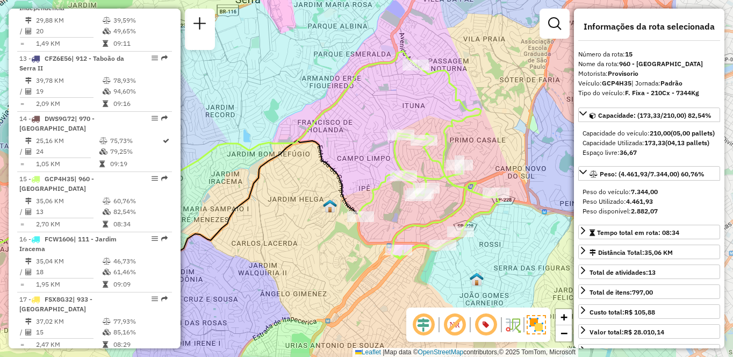
drag, startPoint x: 489, startPoint y: 210, endPoint x: 351, endPoint y: 188, distance: 140.3
click at [351, 188] on div "Janela de atendimento Grade de atendimento Capacidade Transportadoras Veículos …" at bounding box center [366, 178] width 733 height 357
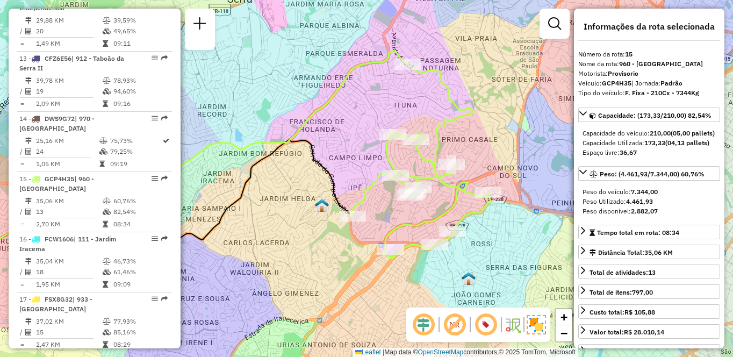
scroll to position [3851, 0]
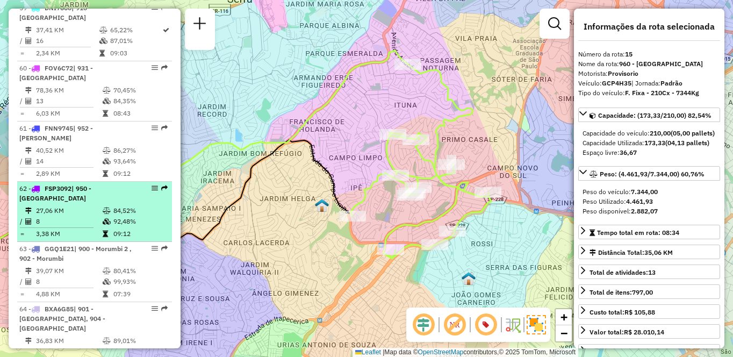
click at [84, 205] on td "27,06 KM" at bounding box center [68, 210] width 67 height 11
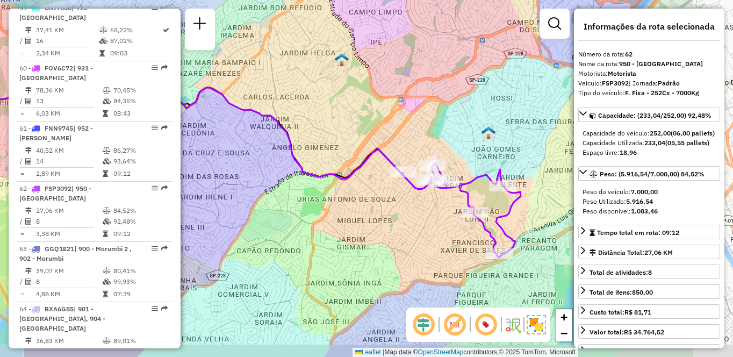
drag, startPoint x: 352, startPoint y: 240, endPoint x: 283, endPoint y: 240, distance: 69.3
click at [283, 240] on div "Janela de atendimento Grade de atendimento Capacidade Transportadoras Veículos …" at bounding box center [366, 178] width 733 height 357
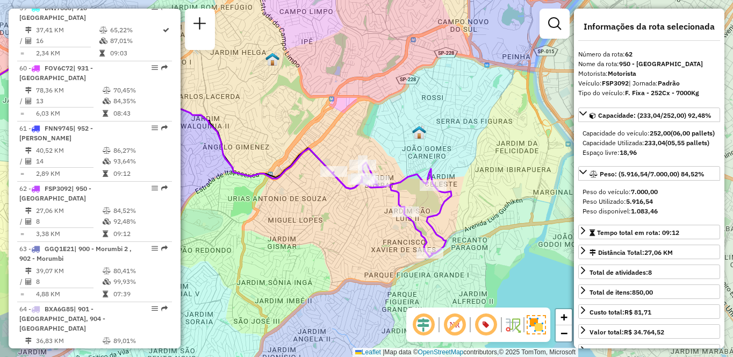
scroll to position [698, 0]
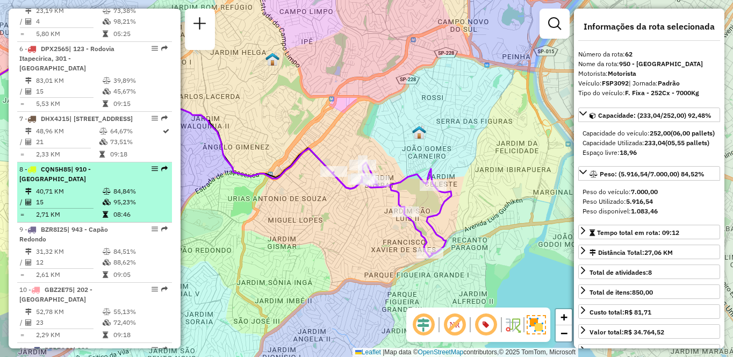
click at [82, 200] on td "15" at bounding box center [68, 202] width 67 height 11
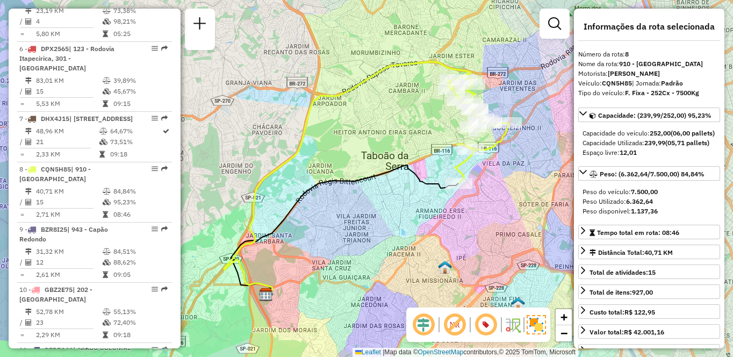
scroll to position [3300, 0]
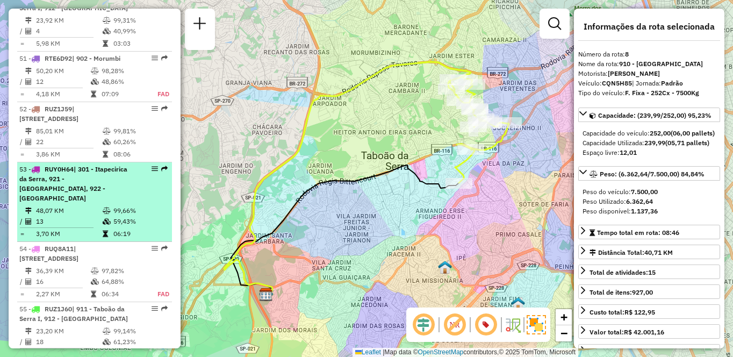
click at [58, 213] on td "48,07 KM" at bounding box center [68, 210] width 67 height 11
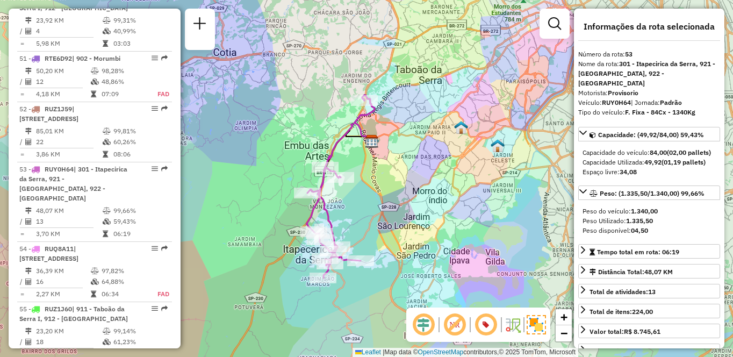
drag, startPoint x: 446, startPoint y: 230, endPoint x: 402, endPoint y: 243, distance: 46.6
click at [402, 243] on div "Janela de atendimento Grade de atendimento Capacidade Transportadoras Veículos …" at bounding box center [366, 178] width 733 height 357
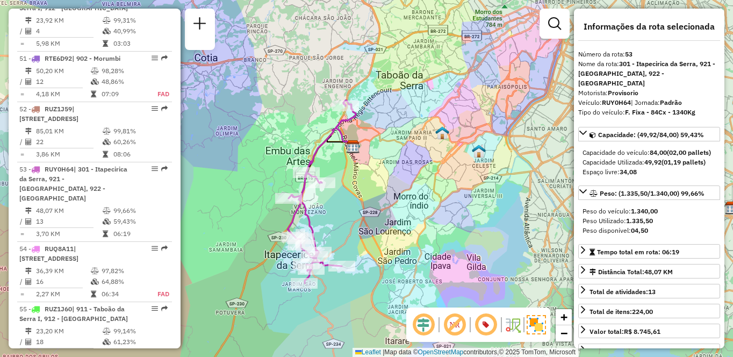
scroll to position [3490, 0]
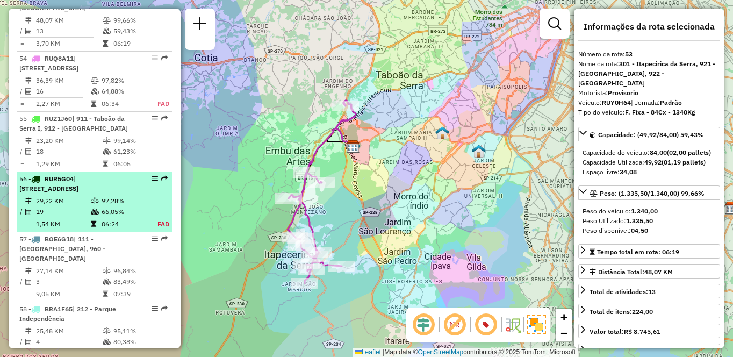
click at [73, 192] on span "| [STREET_ADDRESS]" at bounding box center [48, 184] width 59 height 18
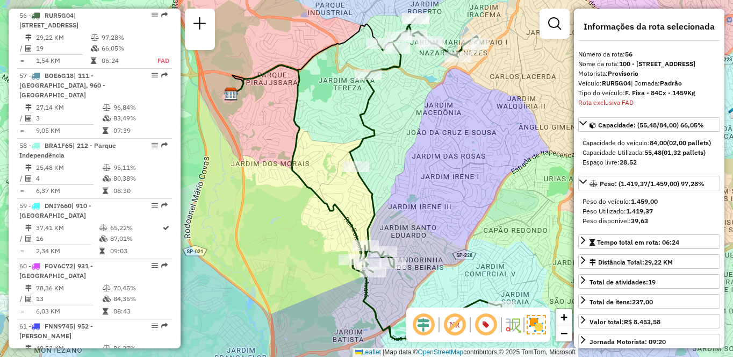
scroll to position [3369, 0]
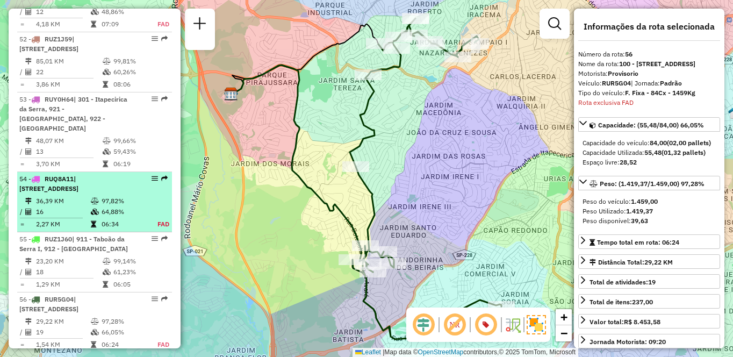
click at [120, 182] on div "54 - RUQ8A11 | 111 - [STREET_ADDRESS]" at bounding box center [76, 183] width 114 height 19
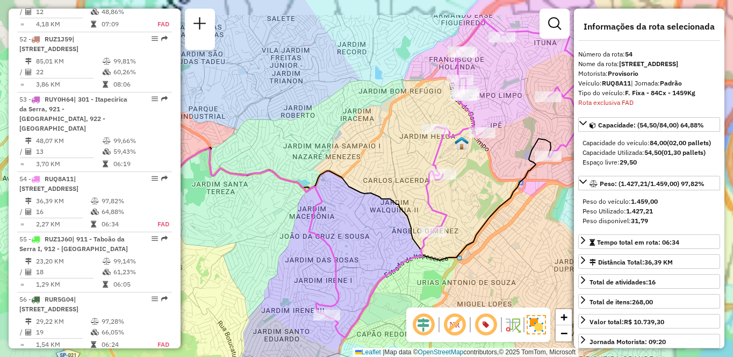
scroll to position [3533, 0]
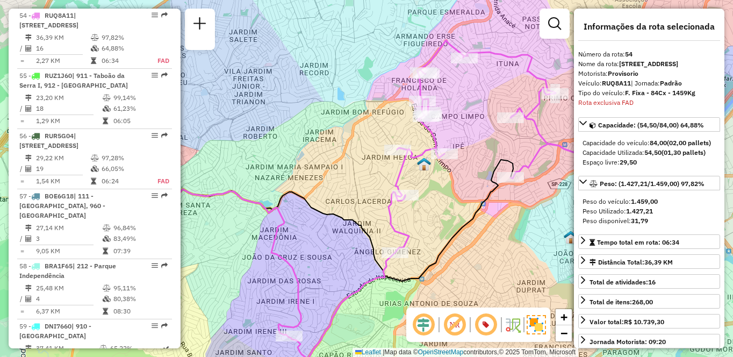
drag, startPoint x: 502, startPoint y: 204, endPoint x: 477, endPoint y: 218, distance: 29.3
click at [477, 218] on icon at bounding box center [290, 220] width 446 height 121
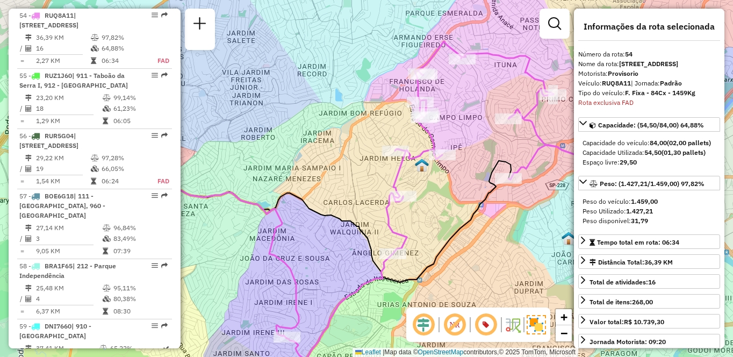
scroll to position [1050, 0]
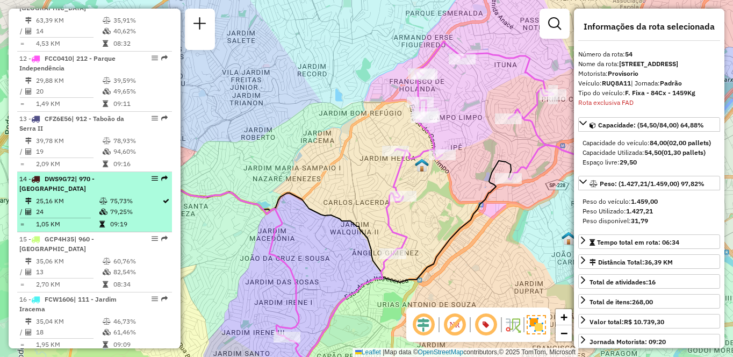
click at [83, 200] on td "25,16 KM" at bounding box center [66, 201] width 63 height 11
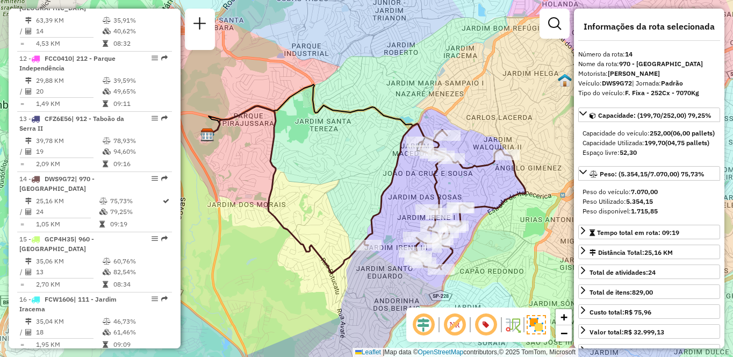
scroll to position [3239, 0]
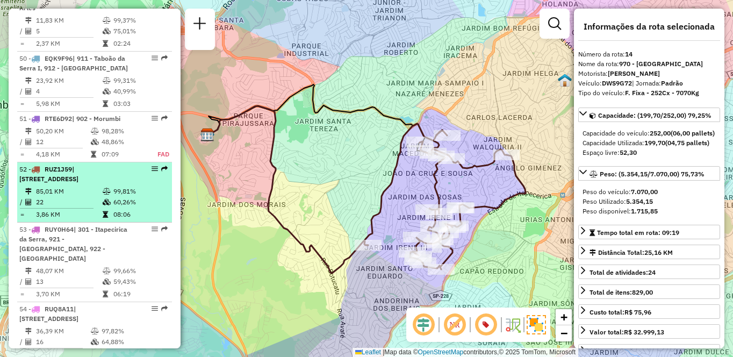
click at [70, 183] on span "| [STREET_ADDRESS]" at bounding box center [48, 174] width 59 height 18
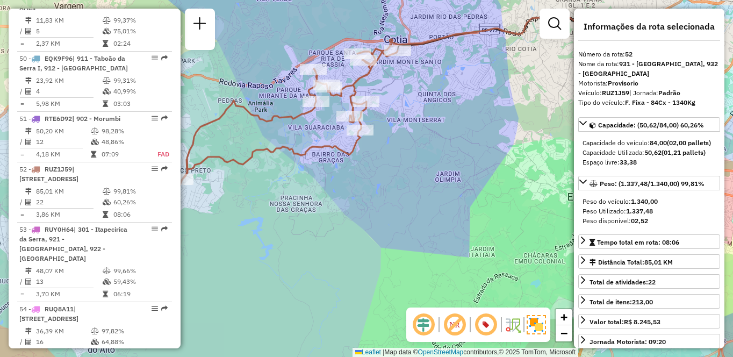
scroll to position [1290, 0]
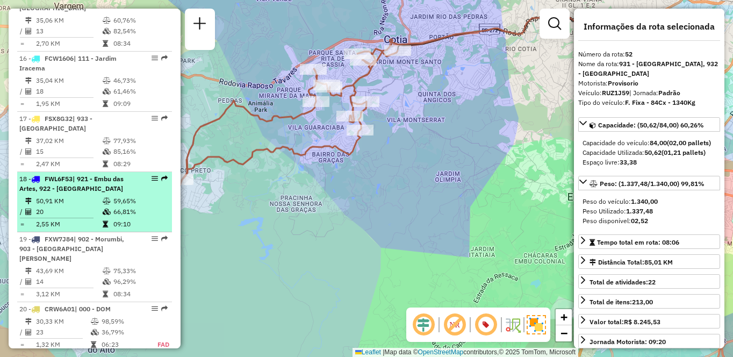
click at [95, 202] on td "50,91 KM" at bounding box center [68, 201] width 67 height 11
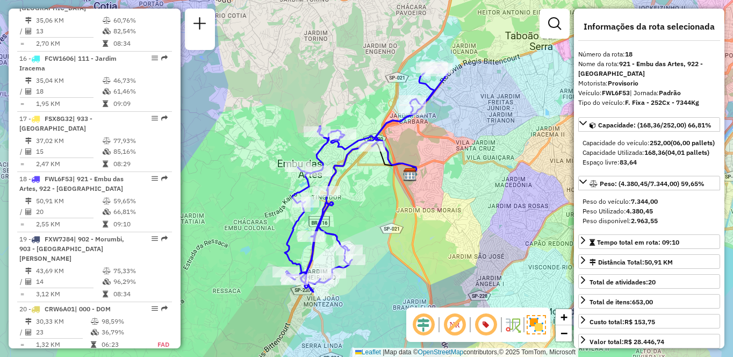
scroll to position [990, 0]
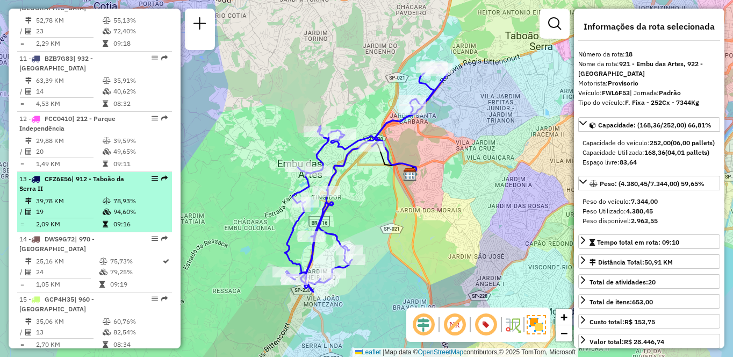
click at [118, 186] on div "13 - CFZ6E56 | 912 - Taboão da Serra II" at bounding box center [76, 183] width 114 height 19
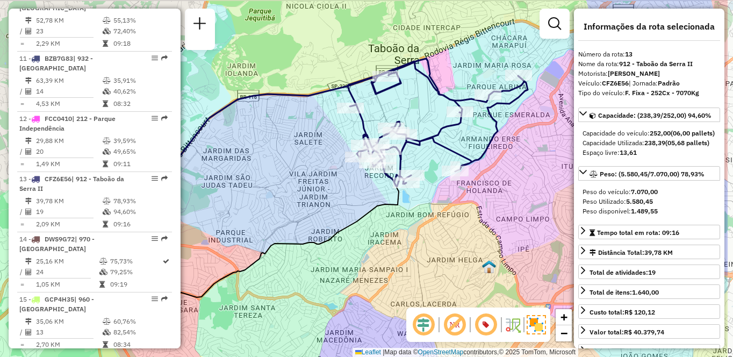
drag, startPoint x: 443, startPoint y: 198, endPoint x: 364, endPoint y: 210, distance: 79.9
click at [364, 210] on icon at bounding box center [271, 249] width 279 height 148
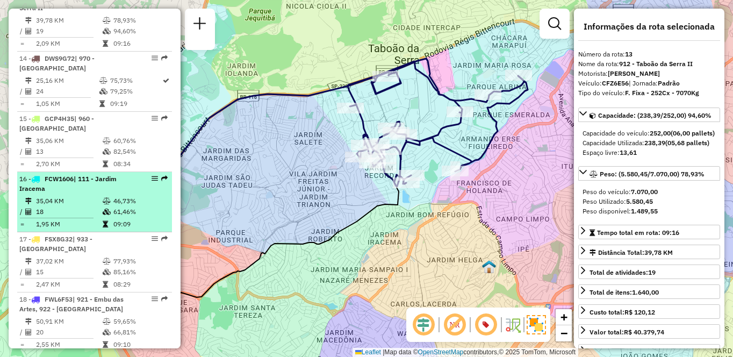
click at [91, 207] on td "18" at bounding box center [68, 211] width 67 height 11
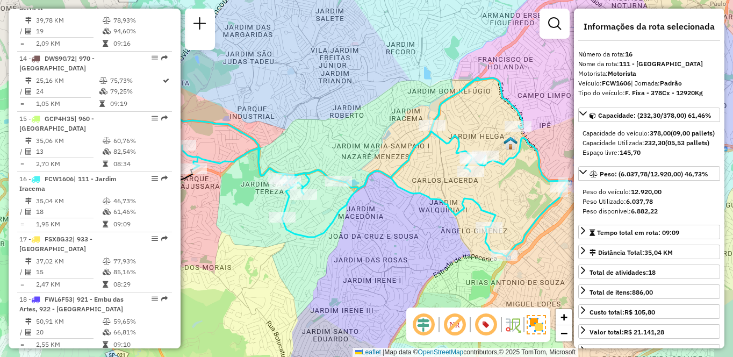
drag, startPoint x: 415, startPoint y: 228, endPoint x: 405, endPoint y: 222, distance: 11.5
click at [405, 222] on div "Janela de atendimento Grade de atendimento Capacidade Transportadoras Veículos …" at bounding box center [366, 178] width 733 height 357
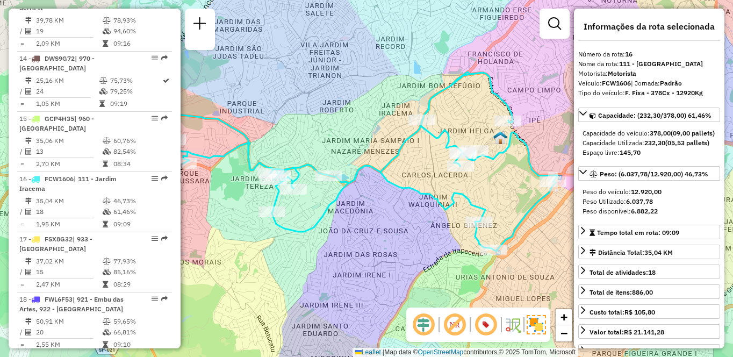
scroll to position [3680, 0]
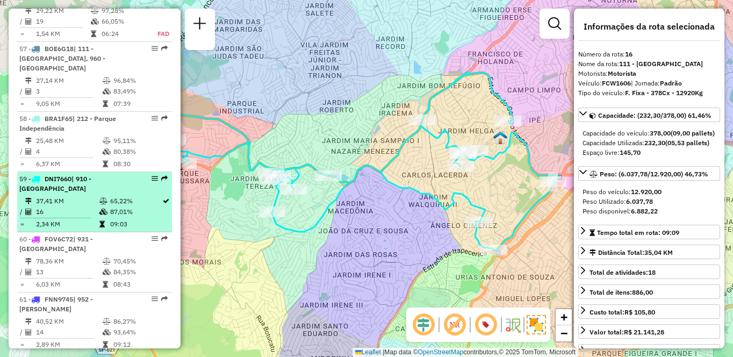
click at [100, 206] on td at bounding box center [104, 211] width 11 height 11
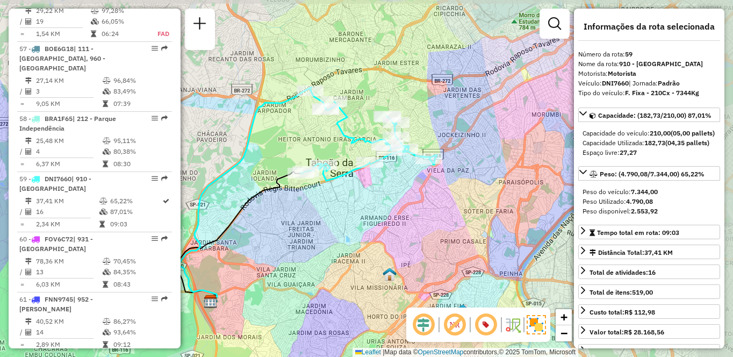
drag, startPoint x: 499, startPoint y: 212, endPoint x: 435, endPoint y: 228, distance: 66.4
click at [435, 228] on div "Janela de atendimento Grade de atendimento Capacidade Transportadoras Veículos …" at bounding box center [366, 178] width 733 height 357
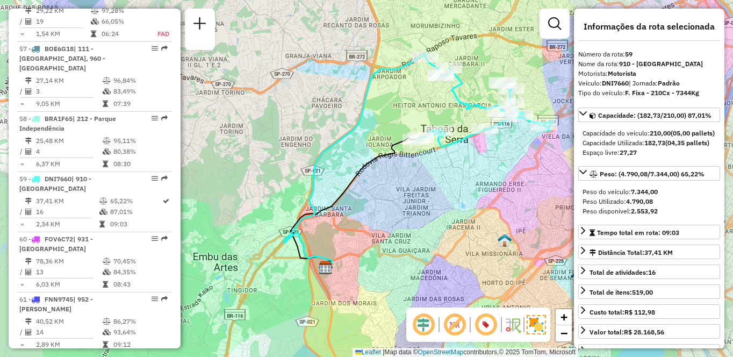
drag, startPoint x: 442, startPoint y: 203, endPoint x: 494, endPoint y: 188, distance: 54.2
click at [494, 188] on div "Janela de atendimento Grade de atendimento Capacidade Transportadoras Veículos …" at bounding box center [366, 178] width 733 height 357
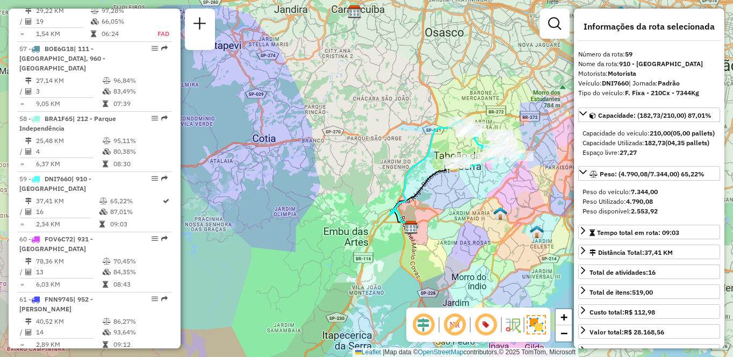
scroll to position [4031, 0]
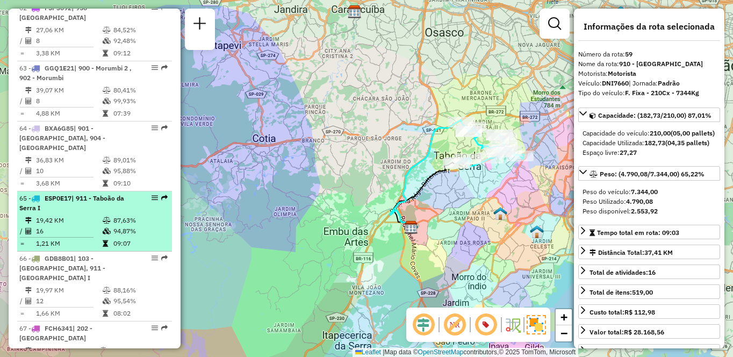
click at [92, 226] on td "16" at bounding box center [68, 231] width 67 height 11
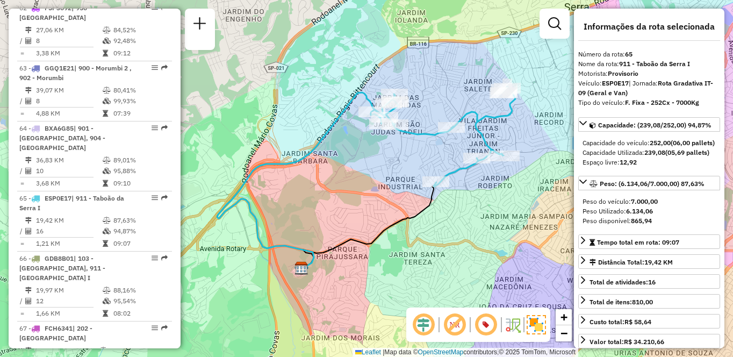
scroll to position [277, 0]
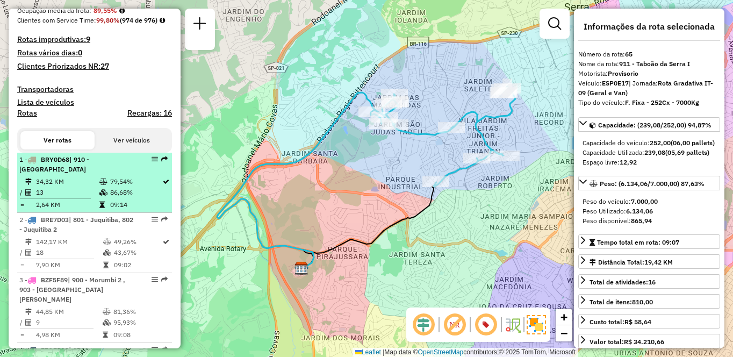
click at [81, 187] on td "34,32 KM" at bounding box center [66, 181] width 63 height 11
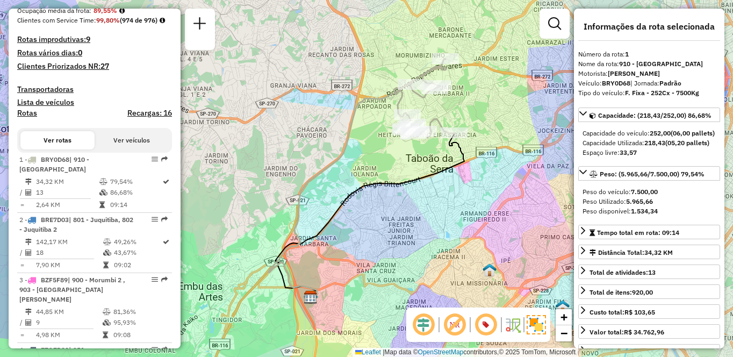
drag, startPoint x: 504, startPoint y: 202, endPoint x: 500, endPoint y: 208, distance: 7.3
click at [500, 208] on div "Janela de atendimento Grade de atendimento Capacidade Transportadoras Veículos …" at bounding box center [366, 178] width 733 height 357
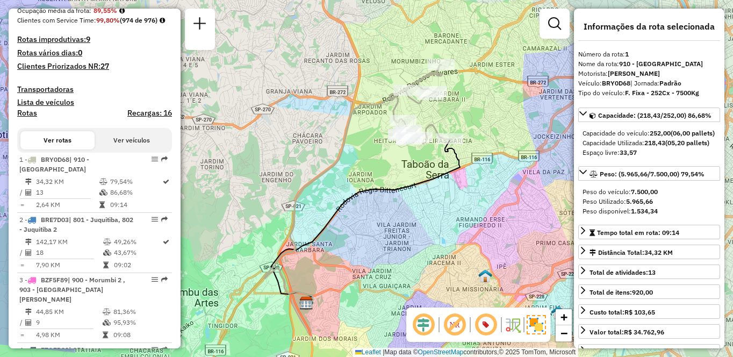
scroll to position [749, 0]
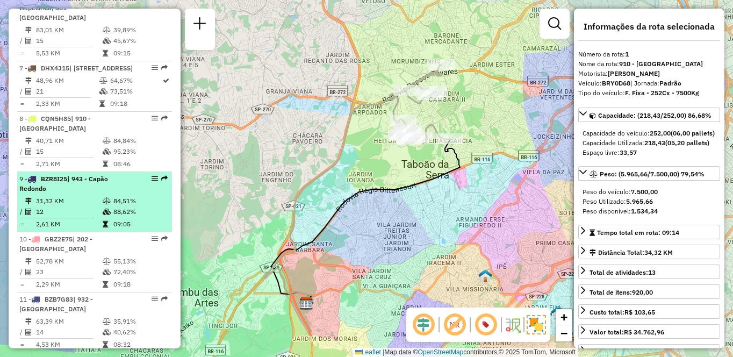
click at [104, 186] on div "9 - BZR8I25 | 943 - Capão Redondo" at bounding box center [76, 183] width 114 height 19
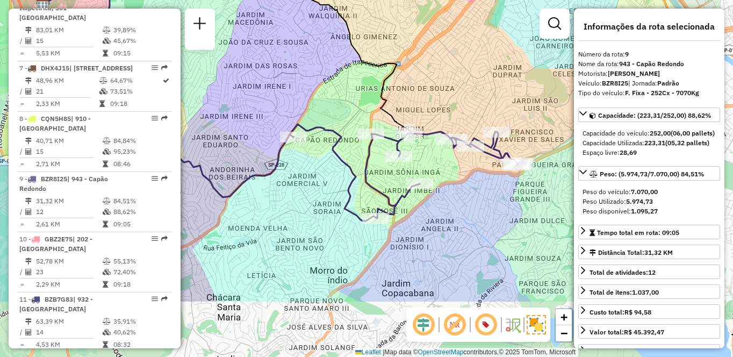
drag, startPoint x: 504, startPoint y: 234, endPoint x: 432, endPoint y: 161, distance: 102.6
click at [418, 142] on div "Janela de atendimento Grade de atendimento Capacidade Transportadoras Veículos …" at bounding box center [366, 178] width 733 height 357
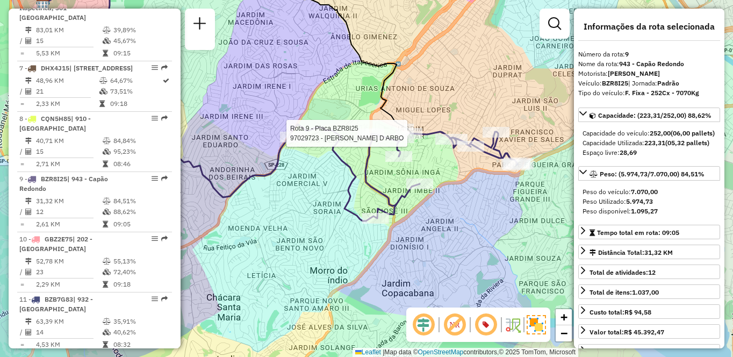
scroll to position [4091, 0]
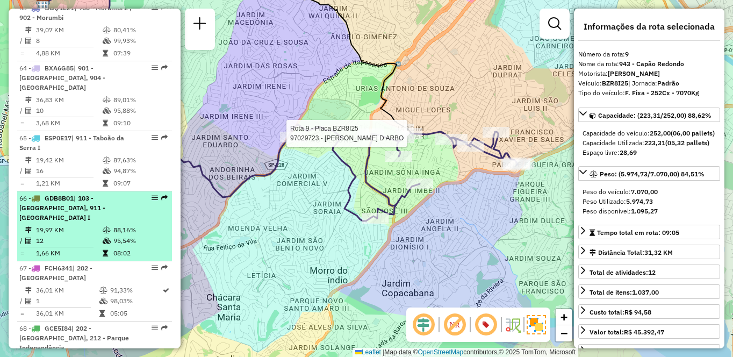
click at [109, 193] on div "66 - GDB8B01 | [GEOGRAPHIC_DATA], 911 - [GEOGRAPHIC_DATA]" at bounding box center [76, 207] width 114 height 29
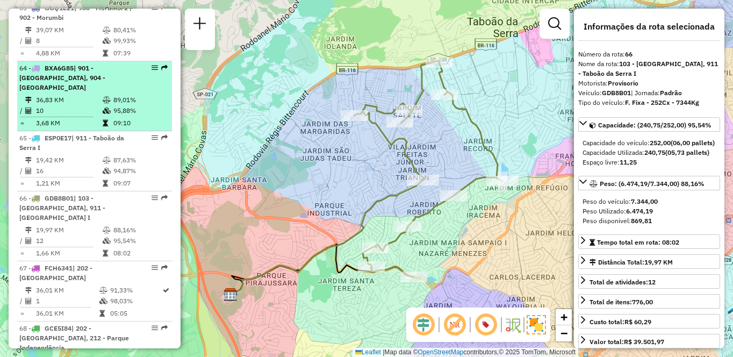
click at [105, 64] on span "| 901 - [GEOGRAPHIC_DATA], 904 - [GEOGRAPHIC_DATA]" at bounding box center [62, 77] width 86 height 27
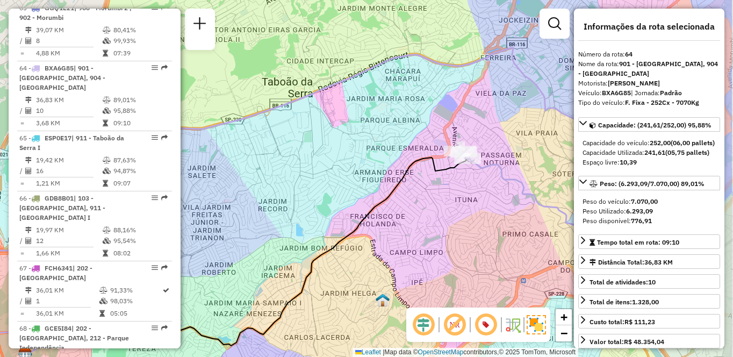
drag, startPoint x: 487, startPoint y: 165, endPoint x: 410, endPoint y: 189, distance: 79.9
click at [410, 189] on div "Janela de atendimento Grade de atendimento Capacidade Transportadoras Veículos …" at bounding box center [366, 178] width 733 height 357
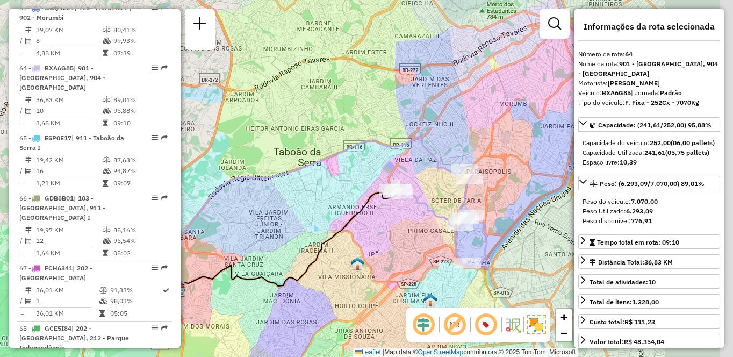
drag, startPoint x: 501, startPoint y: 247, endPoint x: 404, endPoint y: 237, distance: 97.7
click at [404, 237] on div "Janela de atendimento Grade de atendimento Capacidade Transportadoras Veículos …" at bounding box center [366, 178] width 733 height 357
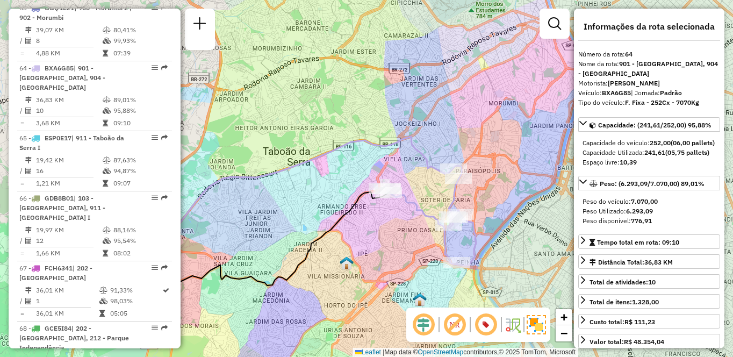
scroll to position [388, 0]
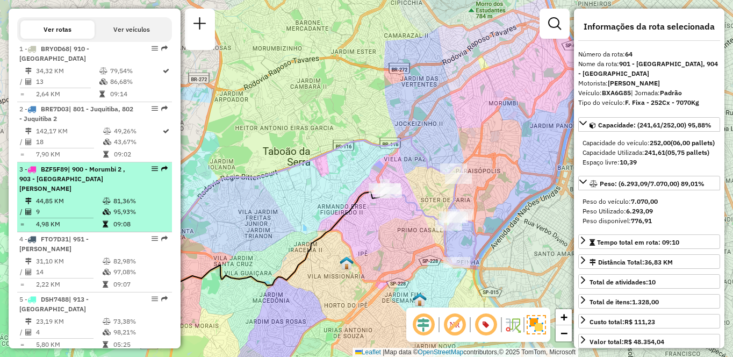
click at [80, 182] on span "| 900 - Morumbi 2 , 903 - [GEOGRAPHIC_DATA][PERSON_NAME]" at bounding box center [72, 178] width 106 height 27
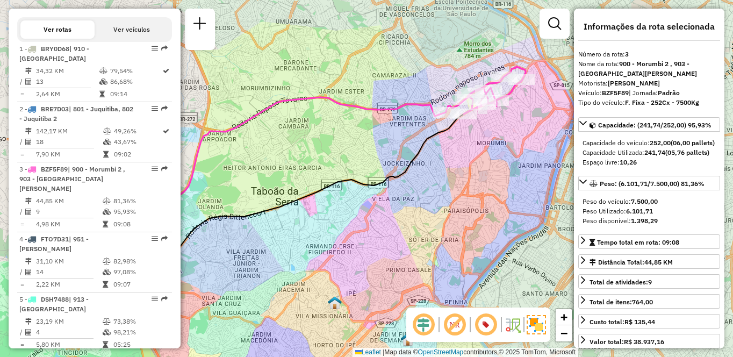
drag, startPoint x: 515, startPoint y: 148, endPoint x: 464, endPoint y: 170, distance: 54.9
click at [464, 170] on div "Janela de atendimento Grade de atendimento Capacidade Transportadoras Veículos …" at bounding box center [366, 178] width 733 height 357
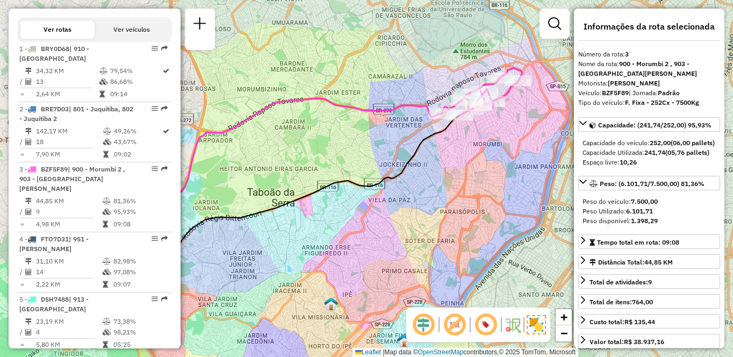
scroll to position [3911, 0]
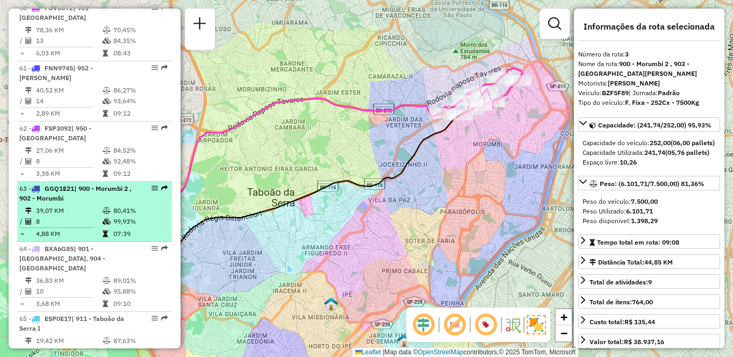
click at [99, 185] on div "63 - GGQ1E21 | 900 - Morumbi 2 , 902 - Morumbi" at bounding box center [76, 193] width 114 height 19
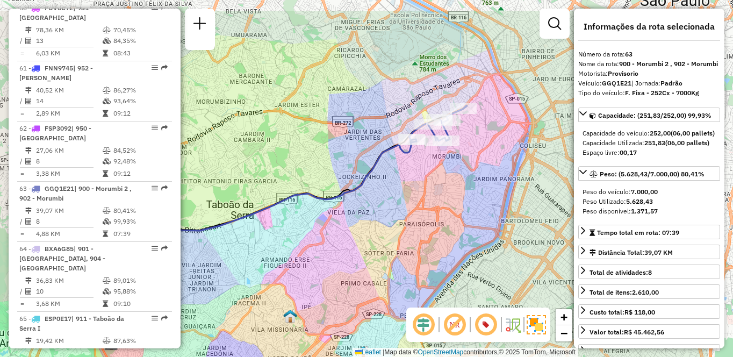
drag, startPoint x: 554, startPoint y: 165, endPoint x: 449, endPoint y: 216, distance: 116.8
click at [449, 216] on div "Janela de atendimento Grade de atendimento Capacidade Transportadoras Veículos …" at bounding box center [366, 178] width 733 height 357
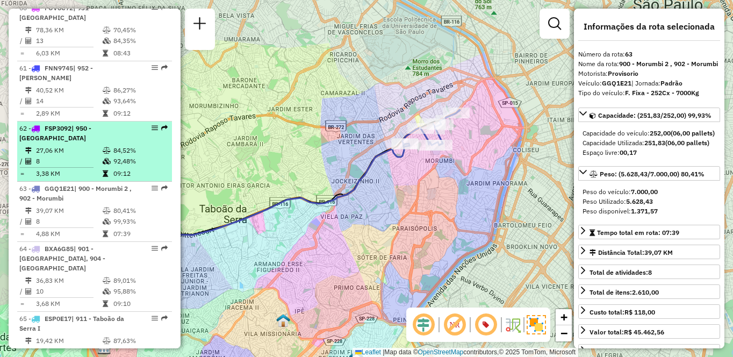
click at [71, 129] on div "62 - FSP3092 | 950 - [GEOGRAPHIC_DATA]" at bounding box center [76, 133] width 114 height 19
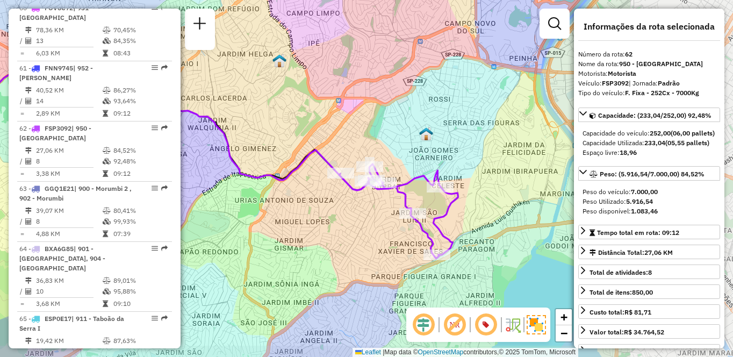
drag, startPoint x: 461, startPoint y: 236, endPoint x: 284, endPoint y: 219, distance: 177.5
click at [284, 219] on div "Janela de atendimento Grade de atendimento Capacidade Transportadoras Veículos …" at bounding box center [366, 178] width 733 height 357
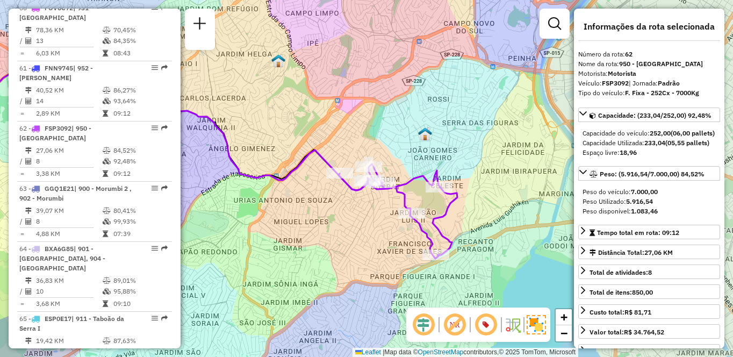
scroll to position [508, 0]
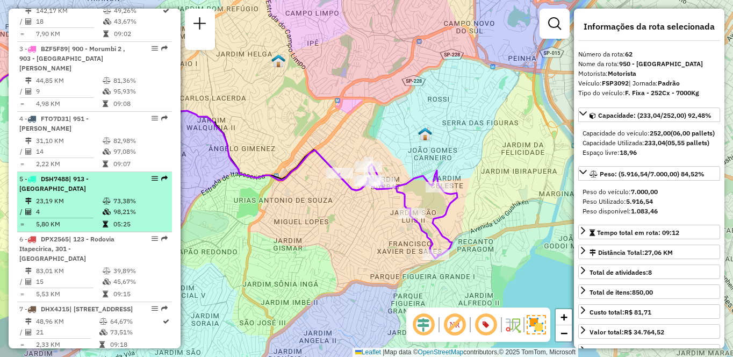
click at [68, 199] on td "23,19 KM" at bounding box center [68, 201] width 67 height 11
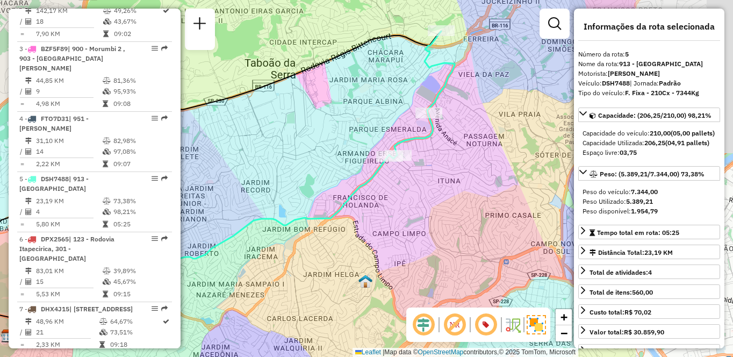
drag, startPoint x: 518, startPoint y: 221, endPoint x: 337, endPoint y: 229, distance: 181.2
click at [337, 229] on div "Janela de atendimento Grade de atendimento Capacidade Transportadoras Veículos …" at bounding box center [366, 178] width 733 height 357
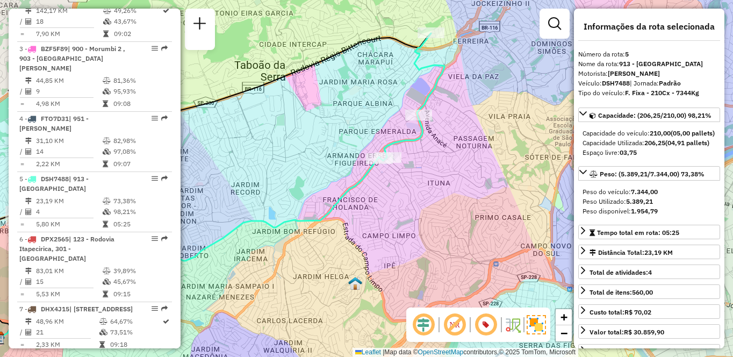
scroll to position [4031, 0]
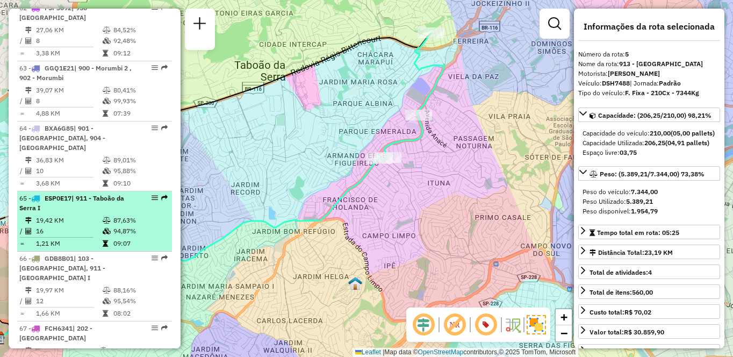
click at [74, 193] on div "65 - ESP0E17 | 911 - Taboão da Serra I" at bounding box center [76, 202] width 114 height 19
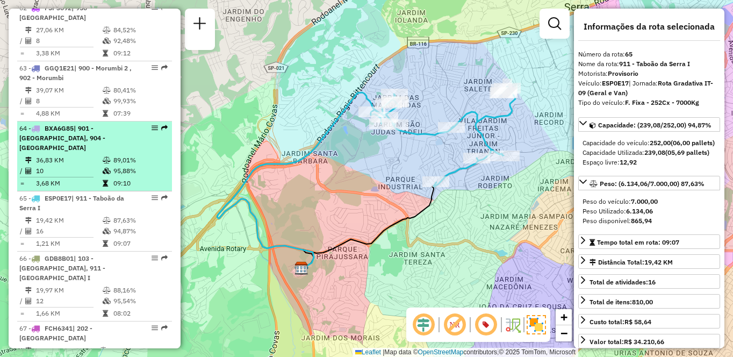
click at [109, 165] on td at bounding box center [107, 170] width 11 height 11
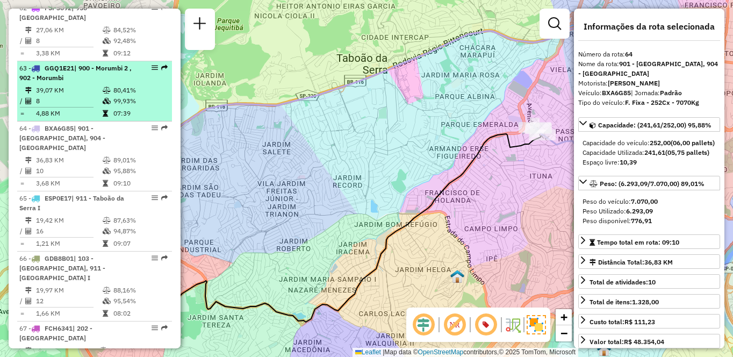
click at [96, 85] on td "39,07 KM" at bounding box center [68, 90] width 67 height 11
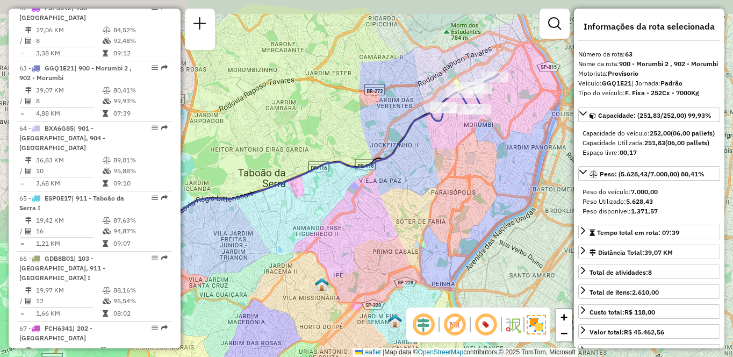
drag, startPoint x: 468, startPoint y: 198, endPoint x: 380, endPoint y: 222, distance: 91.5
click at [380, 222] on div "Janela de atendimento Grade de atendimento Capacidade Transportadoras Veículos …" at bounding box center [366, 178] width 733 height 357
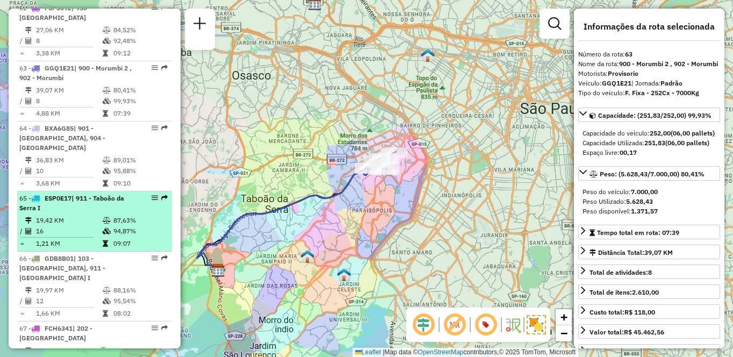
click at [47, 194] on li "65 - ESP0E17 | 911 - [GEOGRAPHIC_DATA] I 19,42 KM 87,63% / 16 94,87% = 1,21 KM …" at bounding box center [94, 221] width 155 height 60
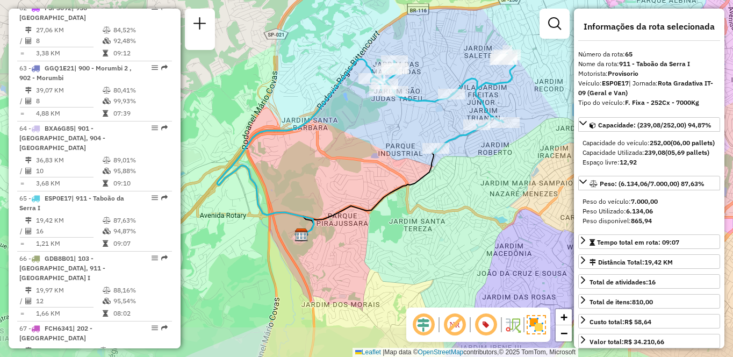
drag, startPoint x: 333, startPoint y: 223, endPoint x: 332, endPoint y: 207, distance: 16.2
click at [332, 210] on div "Janela de atendimento Grade de atendimento Capacidade Transportadoras Veículos …" at bounding box center [366, 178] width 733 height 357
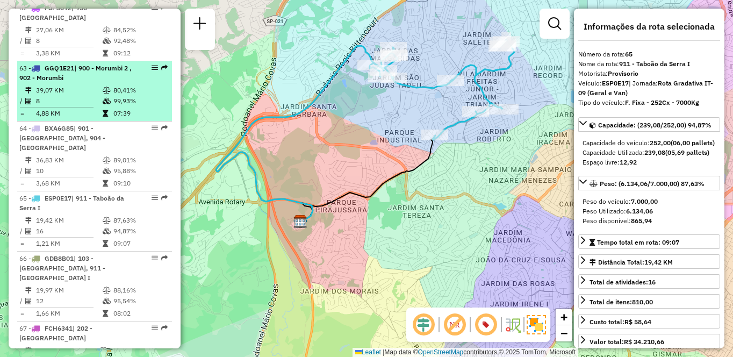
click at [102, 96] on td at bounding box center [107, 101] width 11 height 11
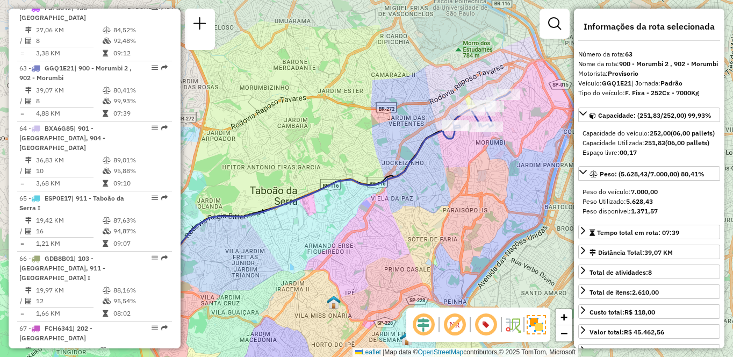
drag, startPoint x: 540, startPoint y: 138, endPoint x: 475, endPoint y: 175, distance: 75.0
click at [475, 178] on div "Janela de atendimento Grade de atendimento Capacidade Transportadoras Veículos …" at bounding box center [366, 178] width 733 height 357
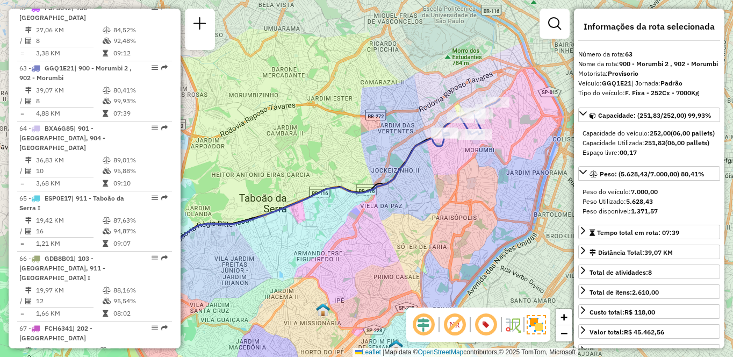
scroll to position [3851, 0]
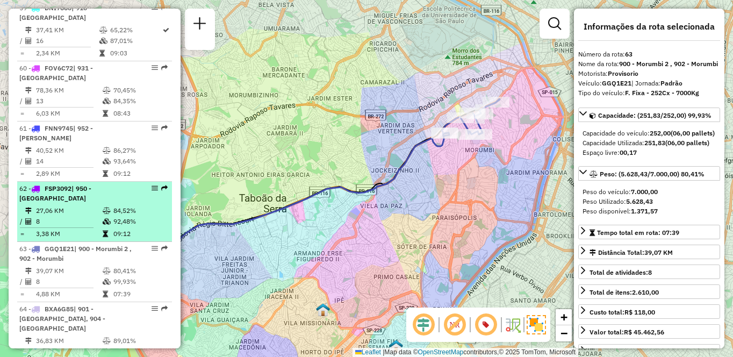
click at [119, 189] on div "62 - FSP3092 | 950 - [GEOGRAPHIC_DATA]" at bounding box center [76, 193] width 114 height 19
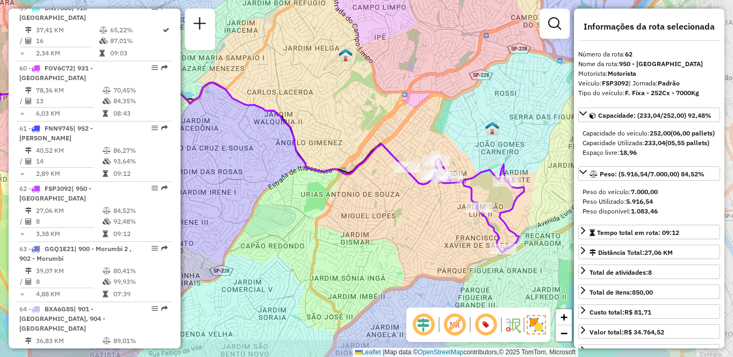
drag, startPoint x: 508, startPoint y: 256, endPoint x: 373, endPoint y: 234, distance: 136.7
click at [373, 234] on div "Janela de atendimento Grade de atendimento Capacidade Transportadoras Veículos …" at bounding box center [366, 178] width 733 height 357
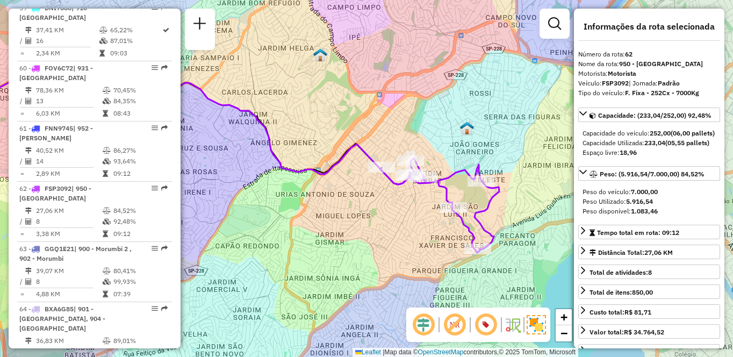
scroll to position [508, 0]
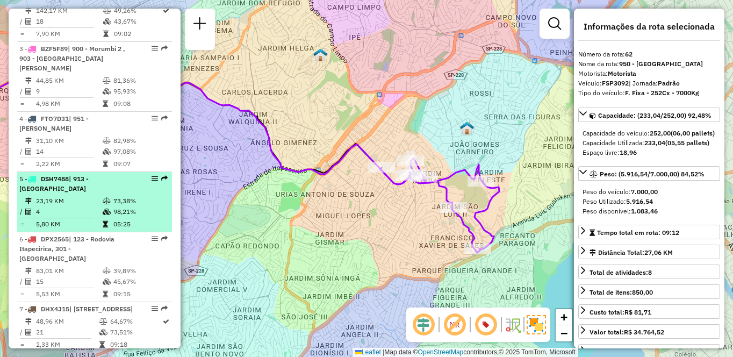
click at [126, 217] on table "23,19 KM 73,38% / 4 98,21% = 5,80 KM 05:25" at bounding box center [94, 213] width 150 height 34
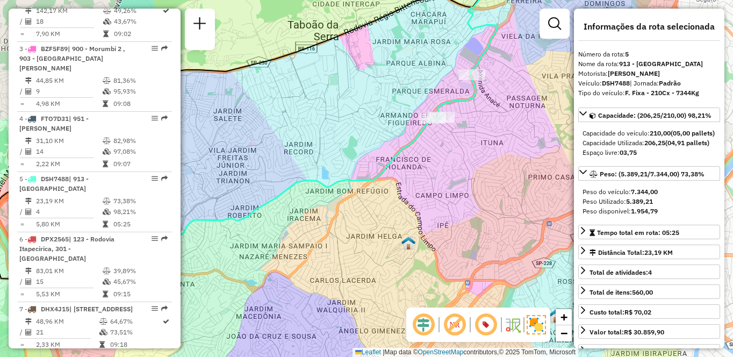
drag, startPoint x: 470, startPoint y: 243, endPoint x: 328, endPoint y: 211, distance: 146.0
click at [328, 211] on div "Janela de atendimento Grade de atendimento Capacidade Transportadoras Veículos …" at bounding box center [366, 178] width 733 height 357
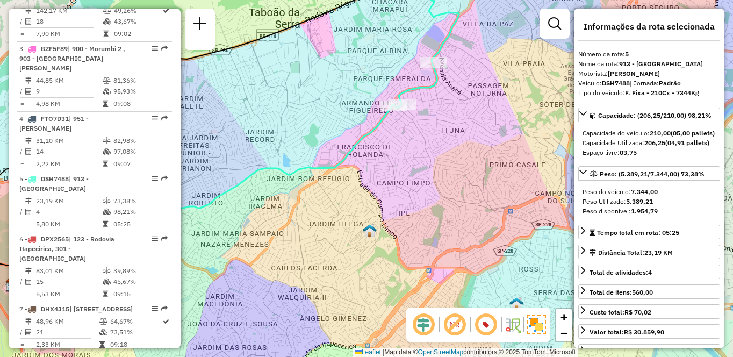
scroll to position [3911, 0]
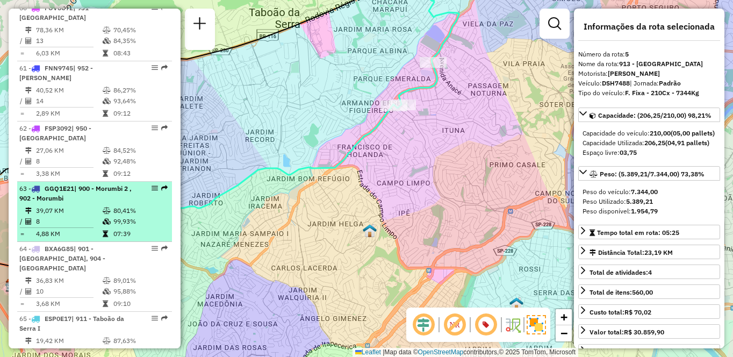
click at [93, 205] on td "39,07 KM" at bounding box center [68, 210] width 67 height 11
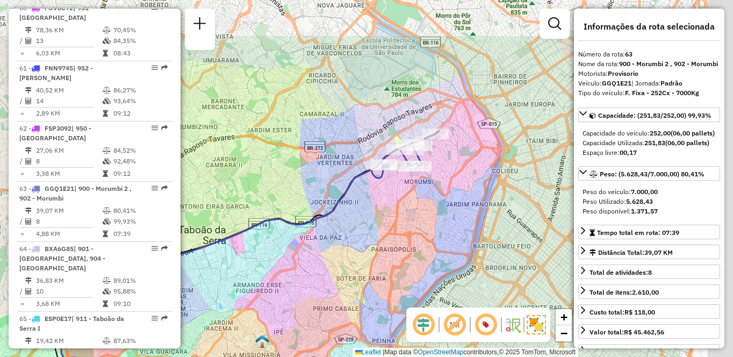
drag, startPoint x: 549, startPoint y: 169, endPoint x: 419, endPoint y: 247, distance: 151.8
click at [419, 247] on div "Janela de atendimento Grade de atendimento Capacidade Transportadoras Veículos …" at bounding box center [366, 178] width 733 height 357
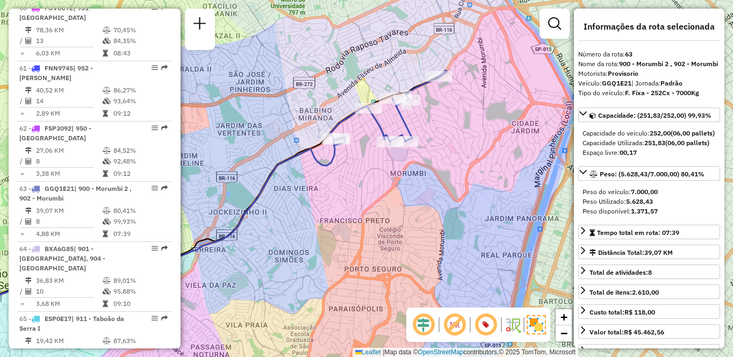
click at [482, 184] on div "Janela de atendimento Grade de atendimento Capacidade Transportadoras Veículos …" at bounding box center [366, 178] width 733 height 357
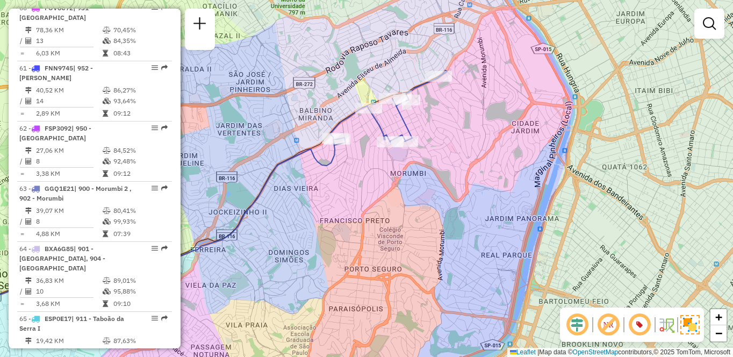
click at [84, 145] on td "27,06 KM" at bounding box center [68, 150] width 67 height 11
select select "**********"
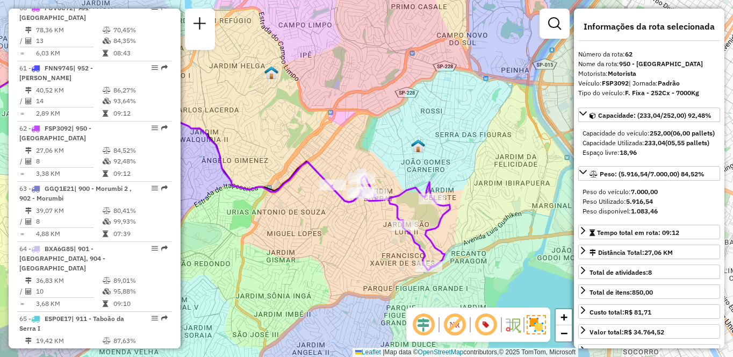
drag, startPoint x: 476, startPoint y: 248, endPoint x: 342, endPoint y: 242, distance: 133.9
click at [342, 242] on div "Janela de atendimento Grade de atendimento Capacidade Transportadoras Veículos …" at bounding box center [366, 178] width 733 height 357
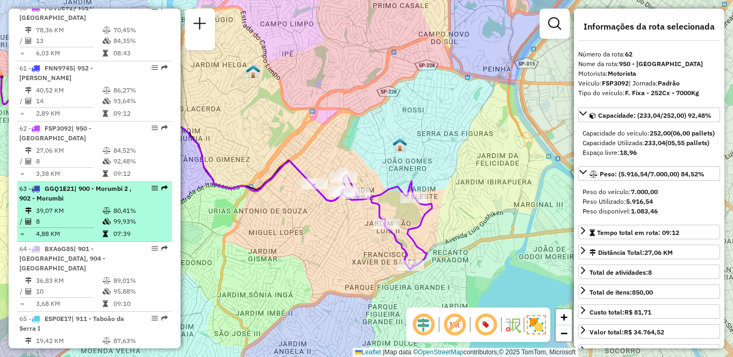
click at [61, 227] on td at bounding box center [60, 228] width 83 height 2
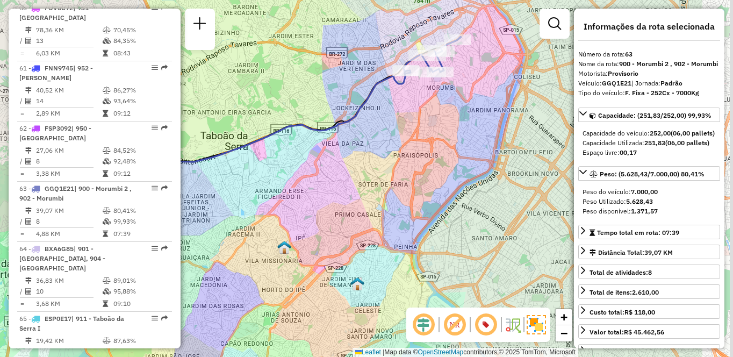
drag, startPoint x: 395, startPoint y: 181, endPoint x: 380, endPoint y: 180, distance: 15.1
click at [380, 180] on div "Janela de atendimento Grade de atendimento Capacidade Transportadoras Veículos …" at bounding box center [366, 178] width 733 height 357
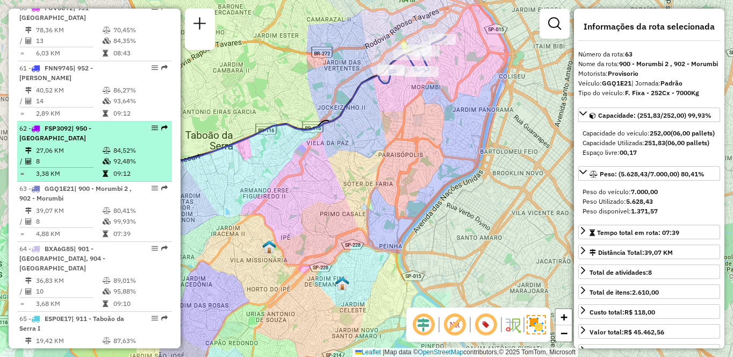
click at [46, 145] on td "27,06 KM" at bounding box center [68, 150] width 67 height 11
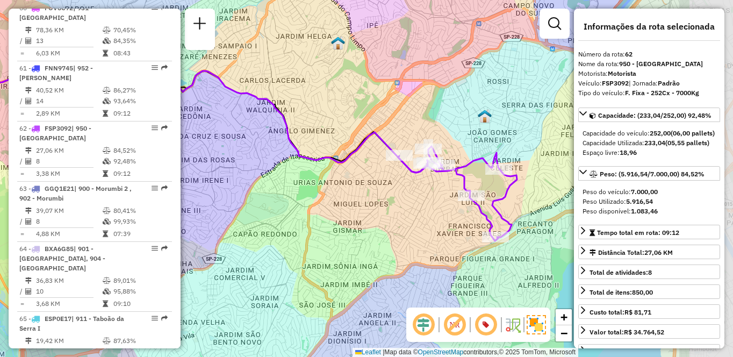
drag, startPoint x: 490, startPoint y: 260, endPoint x: 356, endPoint y: 223, distance: 139.2
click at [356, 223] on div "Janela de atendimento Grade de atendimento Capacidade Transportadoras Veículos …" at bounding box center [366, 178] width 733 height 357
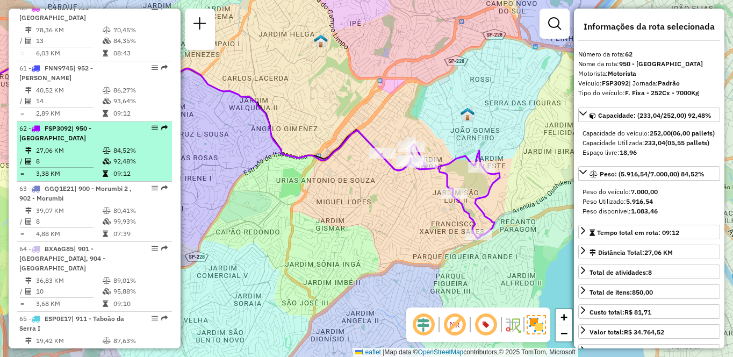
click at [106, 158] on icon at bounding box center [107, 161] width 8 height 6
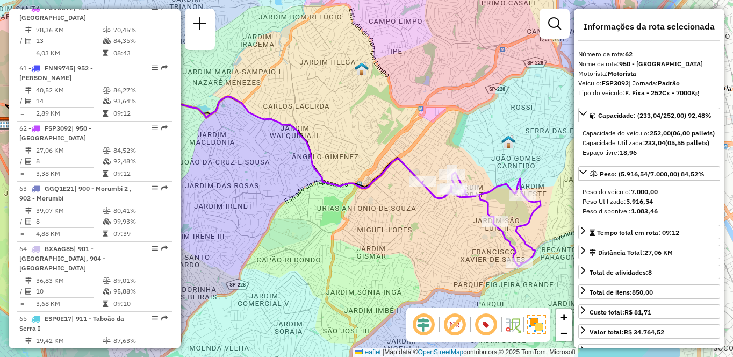
drag, startPoint x: 385, startPoint y: 226, endPoint x: 324, endPoint y: 223, distance: 61.3
click at [324, 223] on div "Janela de atendimento Grade de atendimento Capacidade Transportadoras Veículos …" at bounding box center [366, 178] width 733 height 357
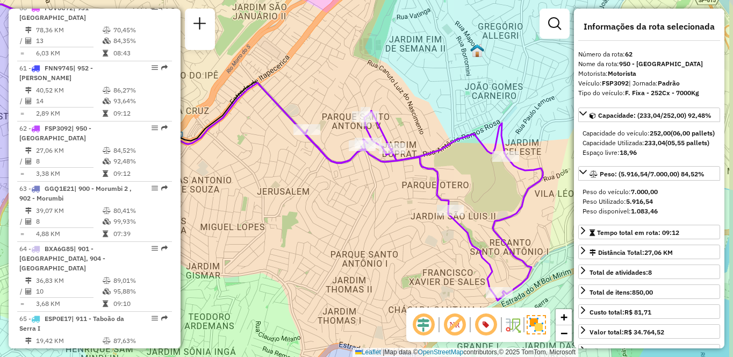
drag, startPoint x: 453, startPoint y: 219, endPoint x: 366, endPoint y: 209, distance: 87.1
click at [366, 209] on div "Janela de atendimento Grade de atendimento Capacidade Transportadoras Veículos …" at bounding box center [366, 178] width 733 height 357
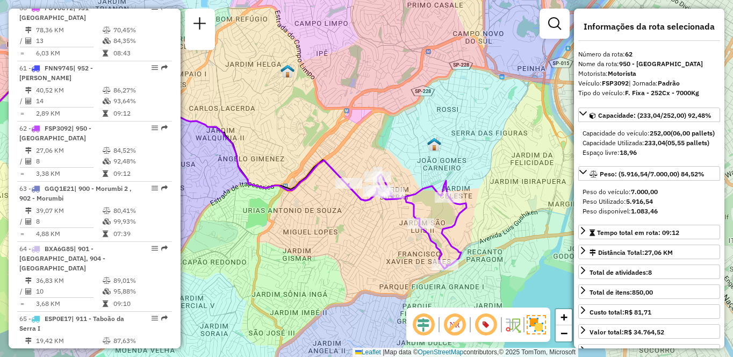
scroll to position [749, 0]
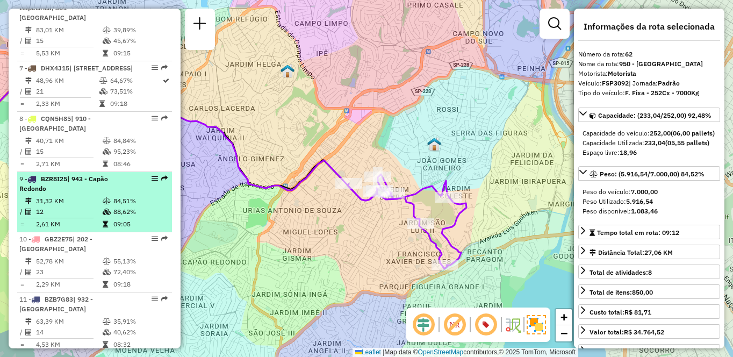
click at [76, 203] on td "31,32 KM" at bounding box center [68, 201] width 67 height 11
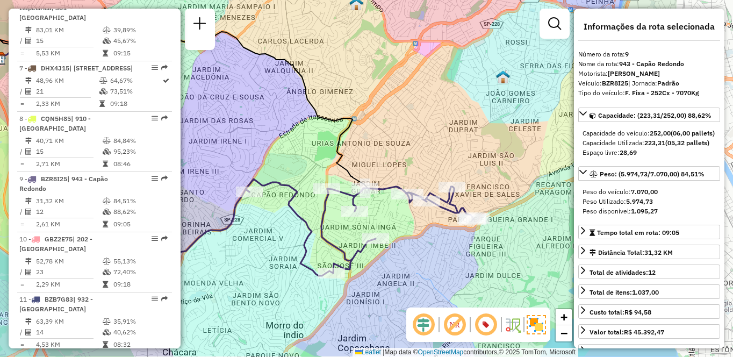
drag, startPoint x: 409, startPoint y: 241, endPoint x: 340, endPoint y: 227, distance: 70.2
click at [340, 227] on div "Janela de atendimento Grade de atendimento Capacidade Transportadoras Veículos …" at bounding box center [366, 178] width 733 height 357
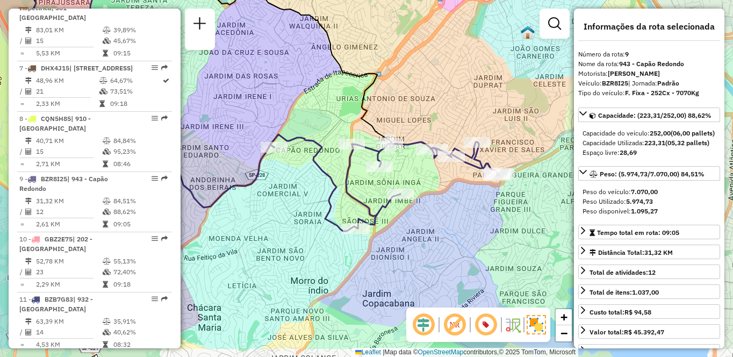
drag, startPoint x: 402, startPoint y: 264, endPoint x: 430, endPoint y: 220, distance: 51.9
click at [430, 220] on div "Janela de atendimento Grade de atendimento Capacidade Transportadoras Veículos …" at bounding box center [366, 178] width 733 height 357
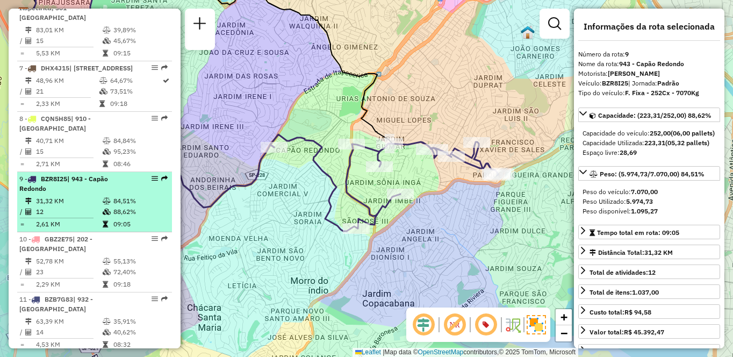
click at [70, 183] on div "9 - BZR8I25 | 943 - Capão Redondo" at bounding box center [76, 183] width 114 height 19
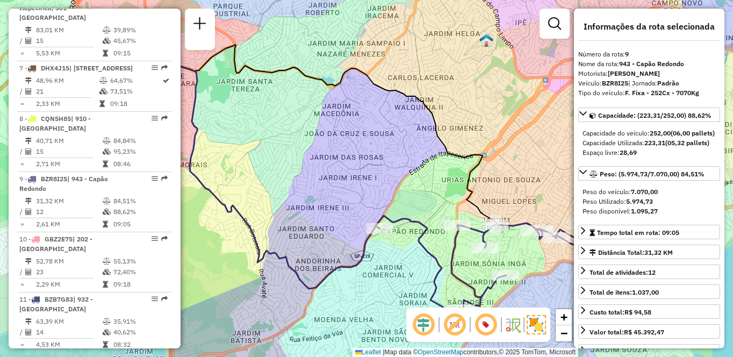
scroll to position [508, 0]
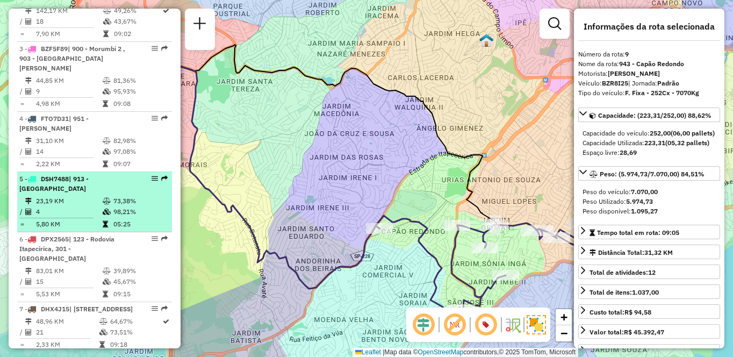
click at [59, 205] on td "23,19 KM" at bounding box center [68, 201] width 67 height 11
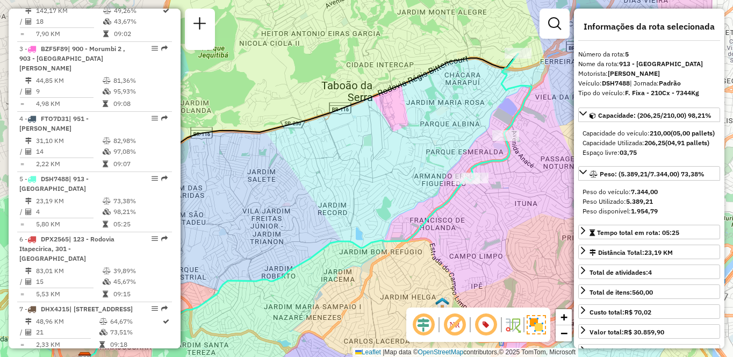
drag, startPoint x: 470, startPoint y: 197, endPoint x: 390, endPoint y: 226, distance: 84.8
click at [390, 226] on div "Janela de atendimento Grade de atendimento Capacidade Transportadoras Veículos …" at bounding box center [366, 178] width 733 height 357
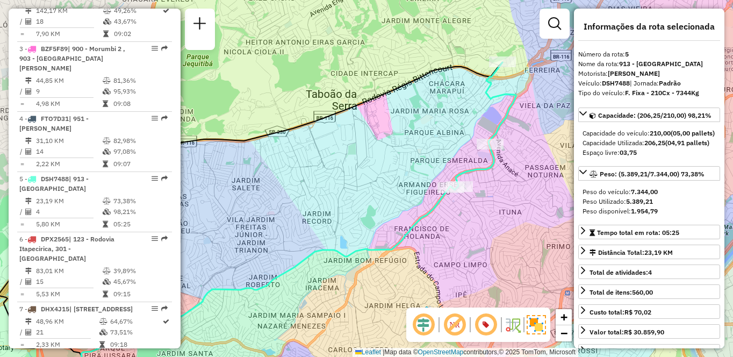
scroll to position [3851, 0]
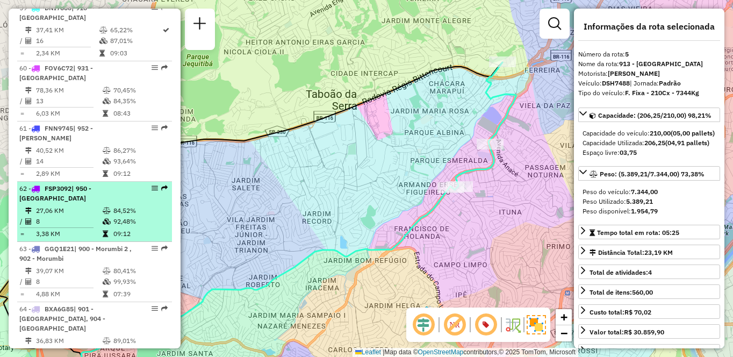
click at [105, 205] on td at bounding box center [107, 210] width 11 height 11
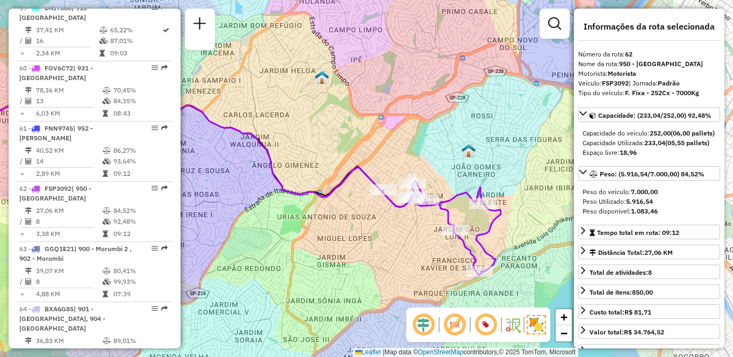
drag, startPoint x: 522, startPoint y: 241, endPoint x: 360, endPoint y: 249, distance: 161.9
click at [360, 249] on div "Janela de atendimento Grade de atendimento Capacidade Transportadoras Veículos …" at bounding box center [366, 178] width 733 height 357
